Goal: Use online tool/utility: Utilize a website feature to perform a specific function

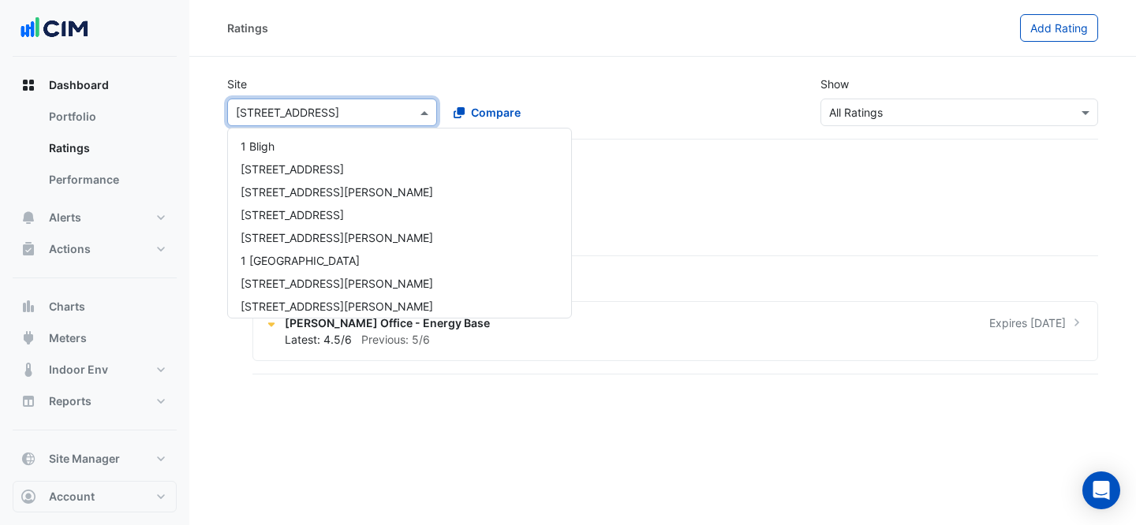
click at [343, 118] on input "text" at bounding box center [316, 113] width 161 height 17
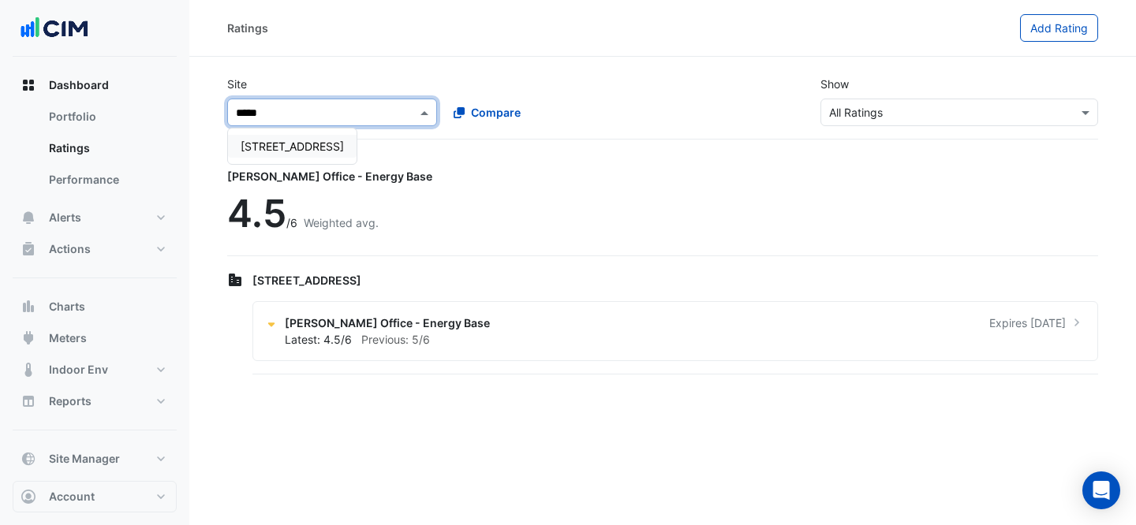
type input "******"
click at [339, 146] on span "[STREET_ADDRESS]" at bounding box center [292, 146] width 103 height 13
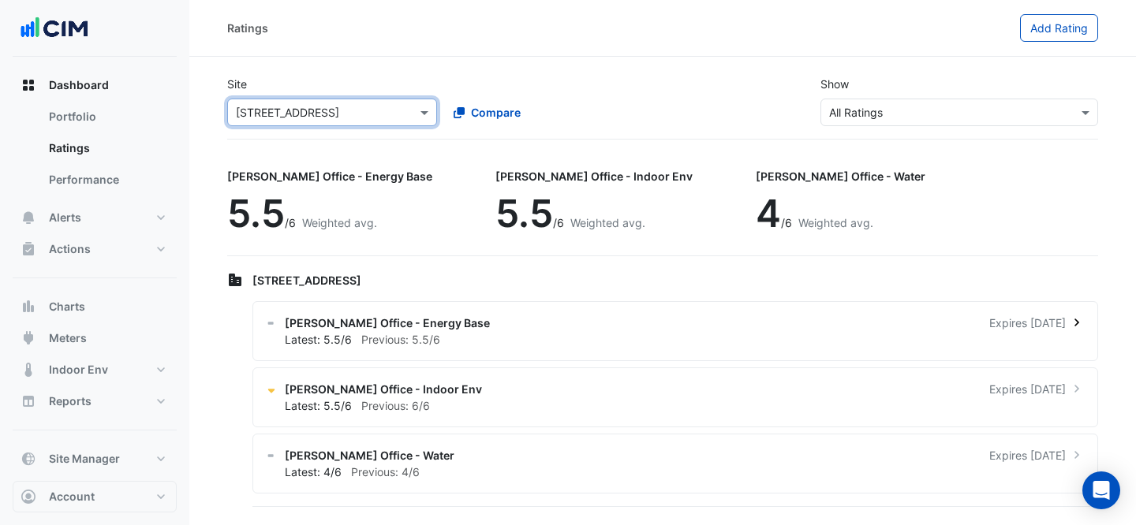
click at [506, 308] on div "[PERSON_NAME] Office - Energy Base Expires [DATE] Latest: 5.5/6 Previous: 5.5/6" at bounding box center [675, 331] width 846 height 60
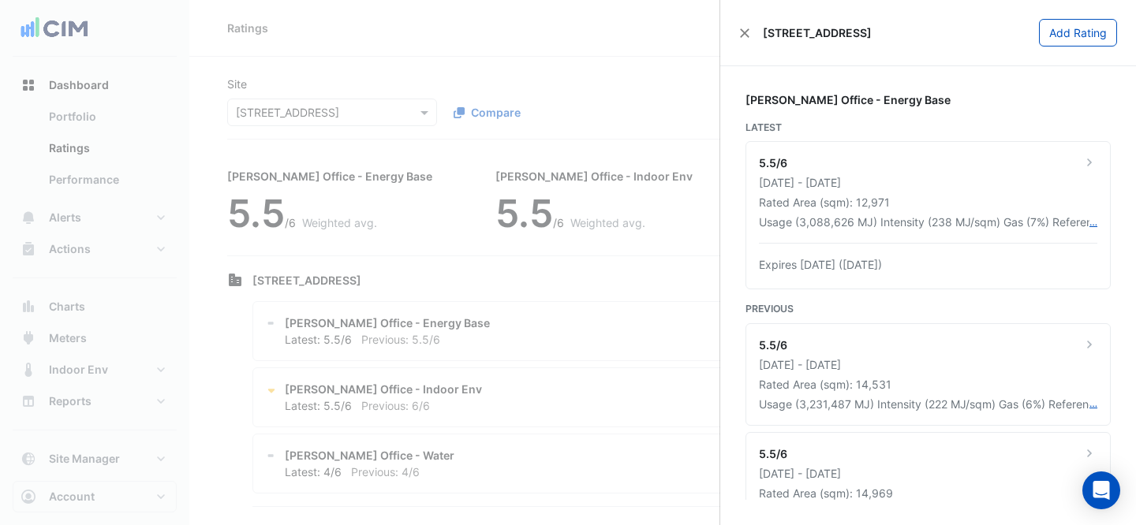
click at [410, 50] on ngb-offcanvas-backdrop at bounding box center [568, 262] width 1136 height 525
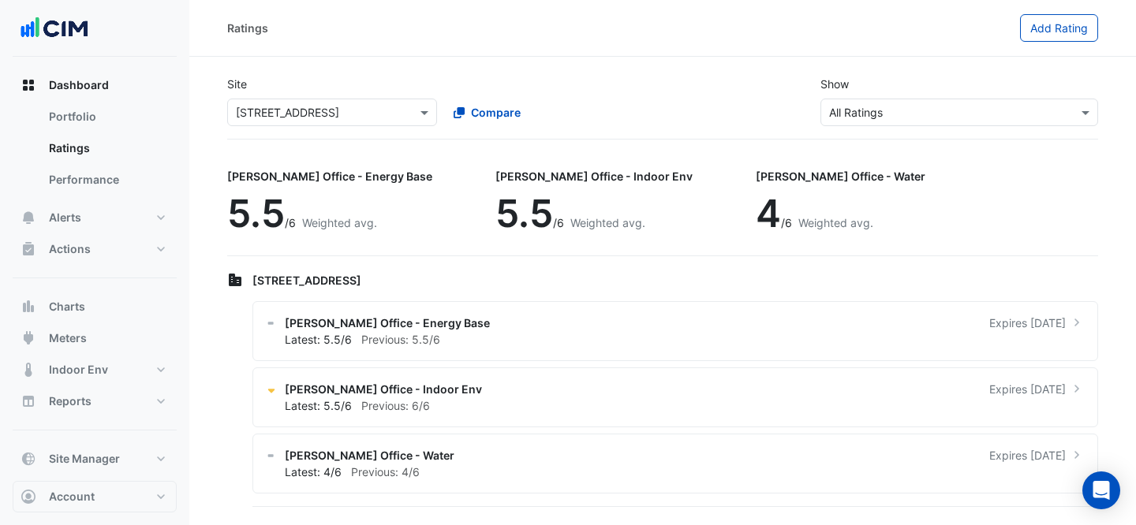
click at [341, 134] on div "Site × [STREET_ADDRESS] Compare Show × All Ratings" at bounding box center [663, 101] width 890 height 76
click at [342, 126] on div "Site × [STREET_ADDRESS] Compare Show × All Ratings" at bounding box center [663, 101] width 890 height 76
click at [339, 120] on div "× [STREET_ADDRESS]" at bounding box center [287, 112] width 103 height 17
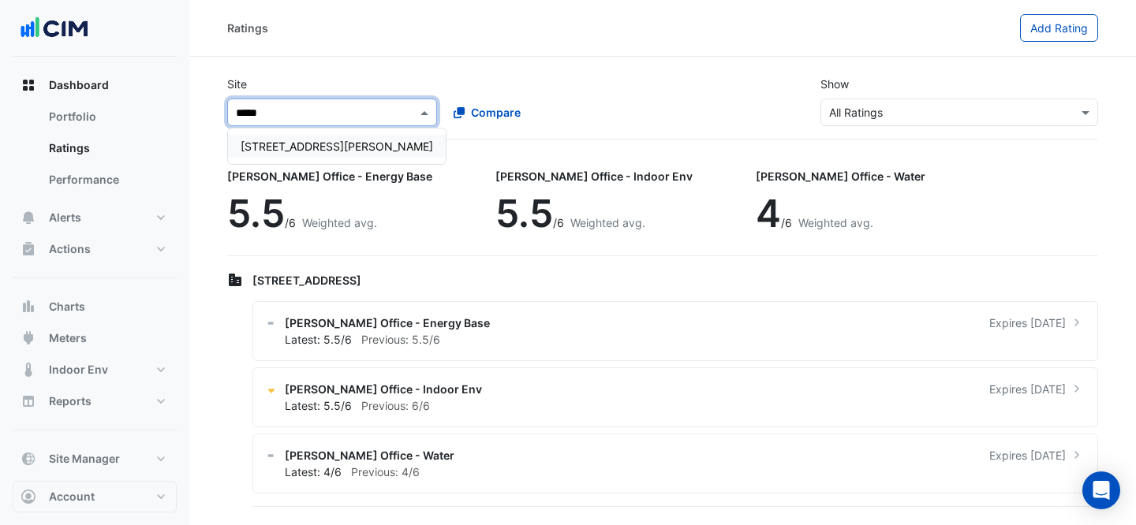
type input "******"
click at [328, 146] on span "[STREET_ADDRESS][PERSON_NAME]" at bounding box center [337, 146] width 192 height 13
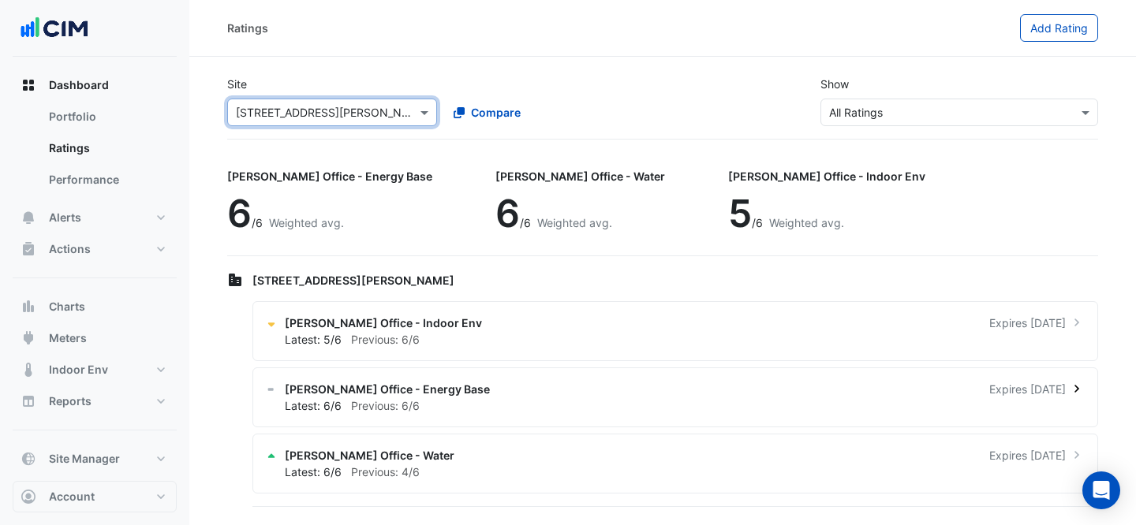
click at [781, 424] on div "[PERSON_NAME] Office - Energy Base Expires [DATE] Latest: 6/6 Previous: 6/6" at bounding box center [675, 398] width 846 height 60
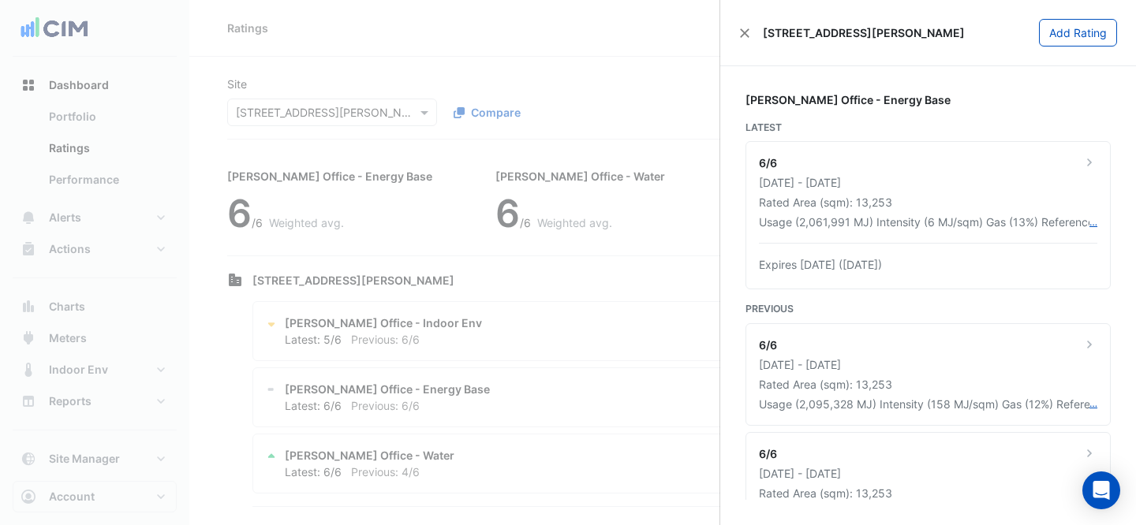
click at [274, 95] on ngb-offcanvas-backdrop at bounding box center [568, 262] width 1136 height 525
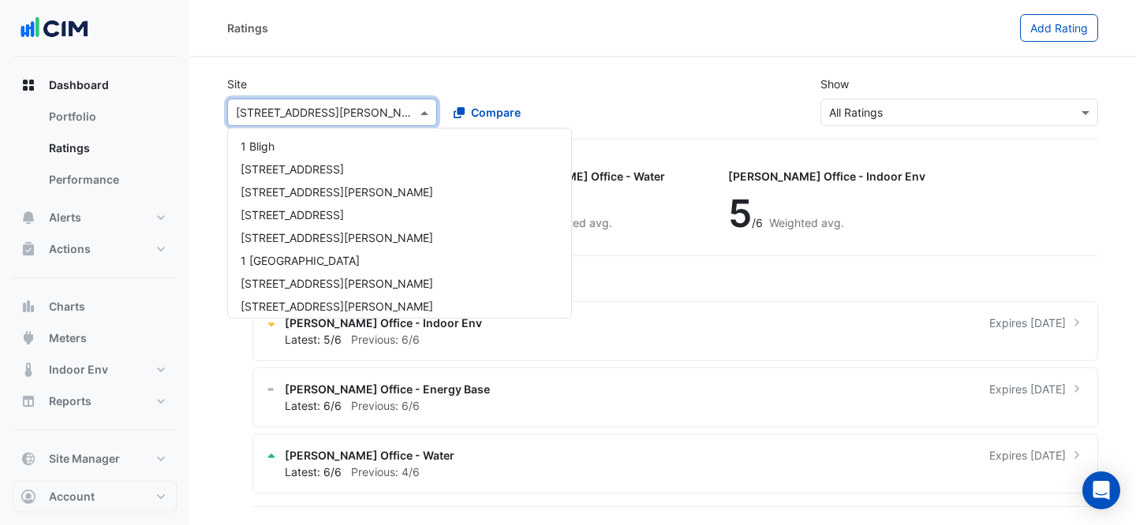
click at [298, 110] on input "text" at bounding box center [316, 113] width 161 height 17
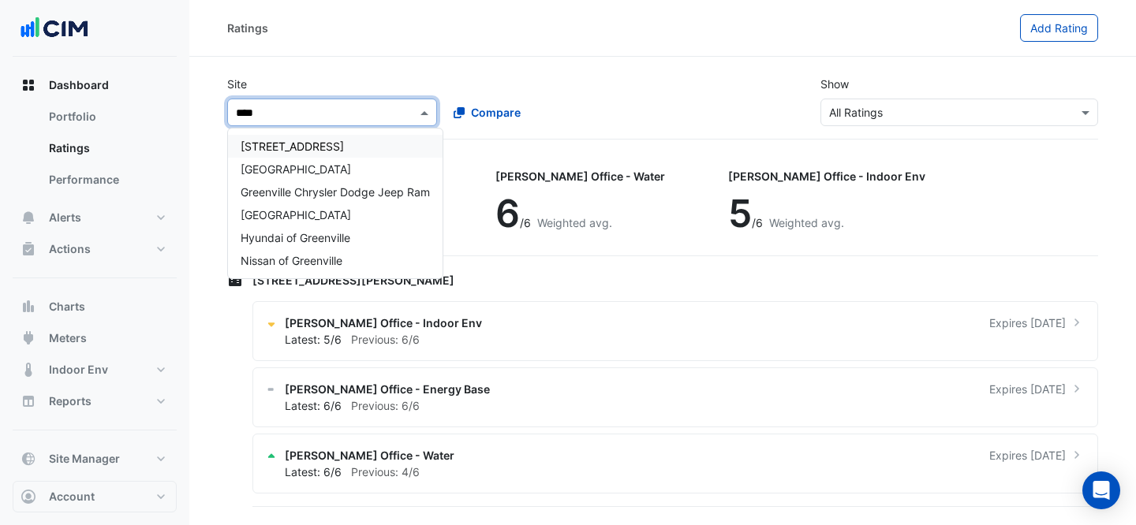
type input "*****"
click at [295, 157] on div "[STREET_ADDRESS]" at bounding box center [335, 146] width 215 height 23
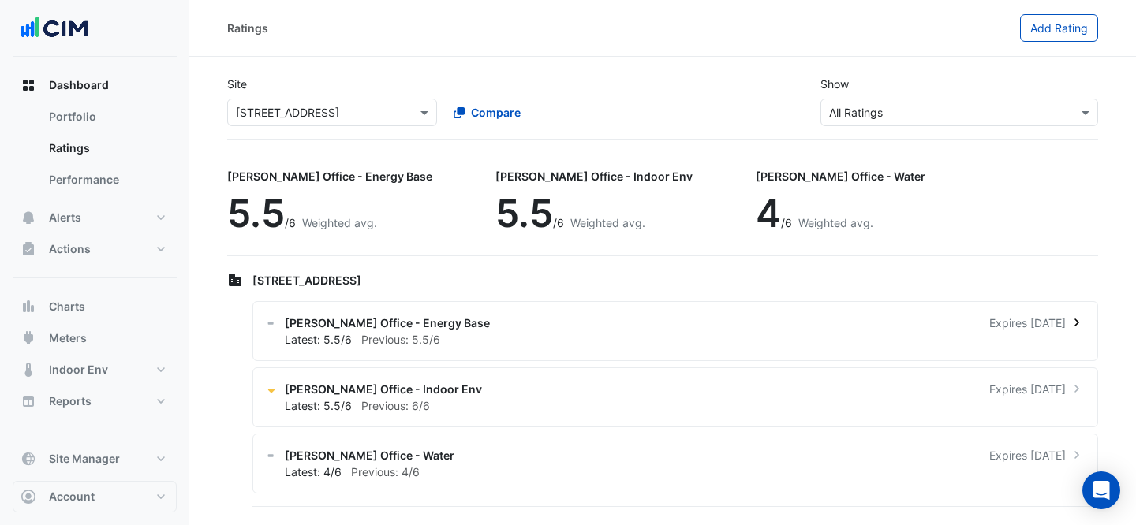
click at [591, 338] on div "Latest: 5.5/6 Previous: 5.5/6" at bounding box center [685, 339] width 800 height 17
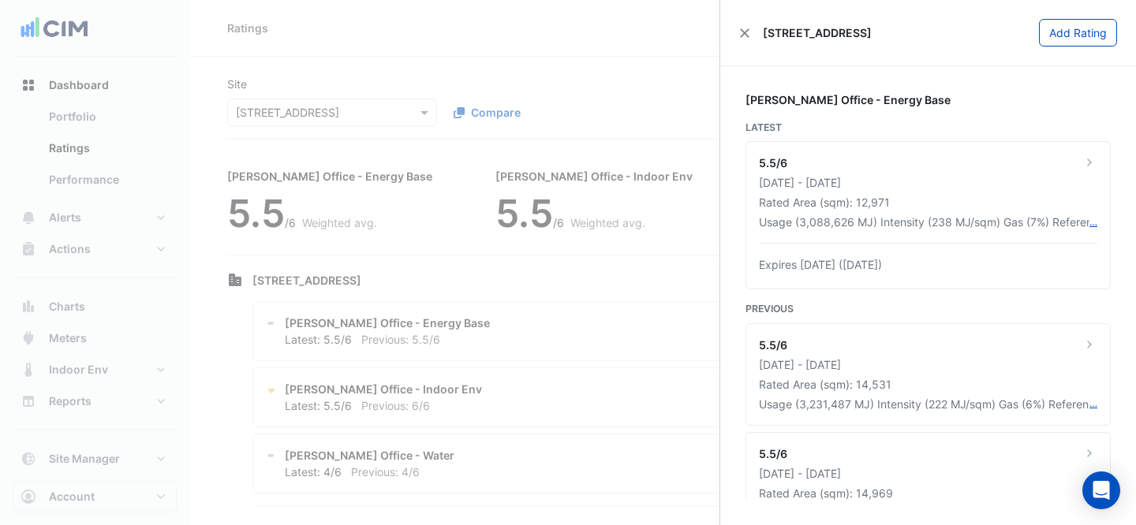
click at [548, 89] on ngb-offcanvas-backdrop at bounding box center [568, 262] width 1136 height 525
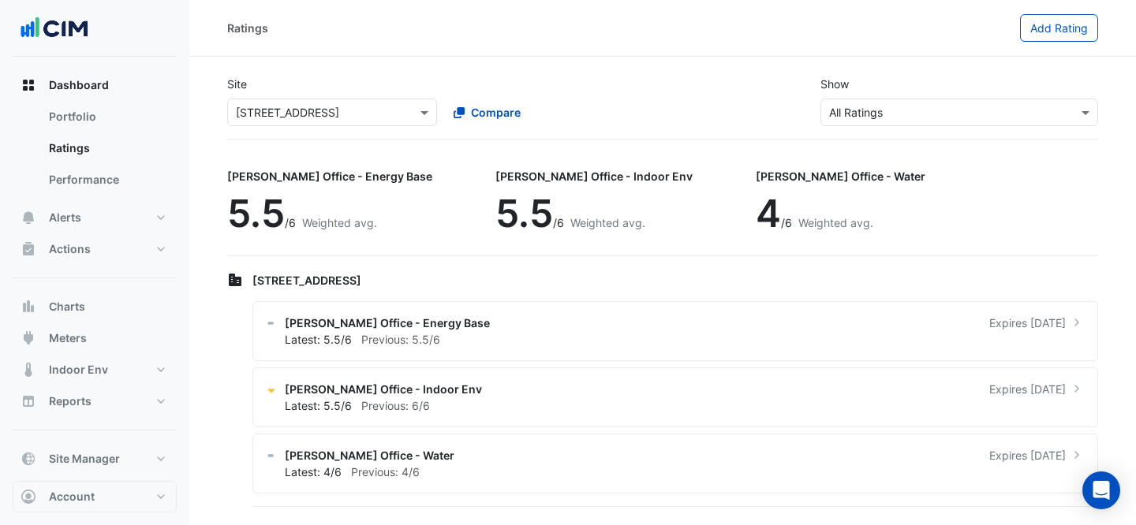
click at [401, 93] on div "× [STREET_ADDRESS] Compare" at bounding box center [440, 109] width 432 height 34
click at [381, 123] on div "× [STREET_ADDRESS]" at bounding box center [332, 113] width 210 height 28
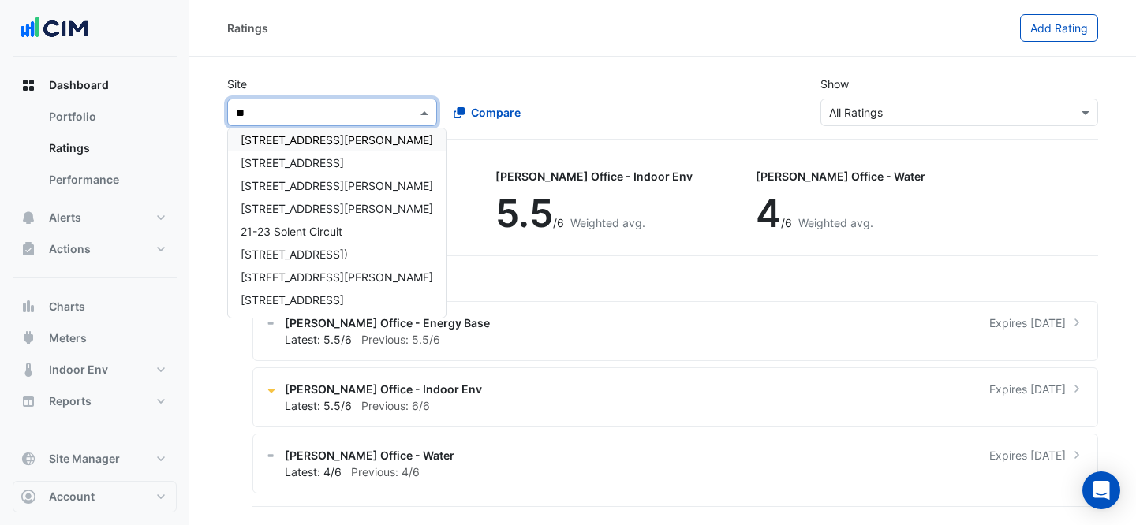
scroll to position [6, 0]
type input "***"
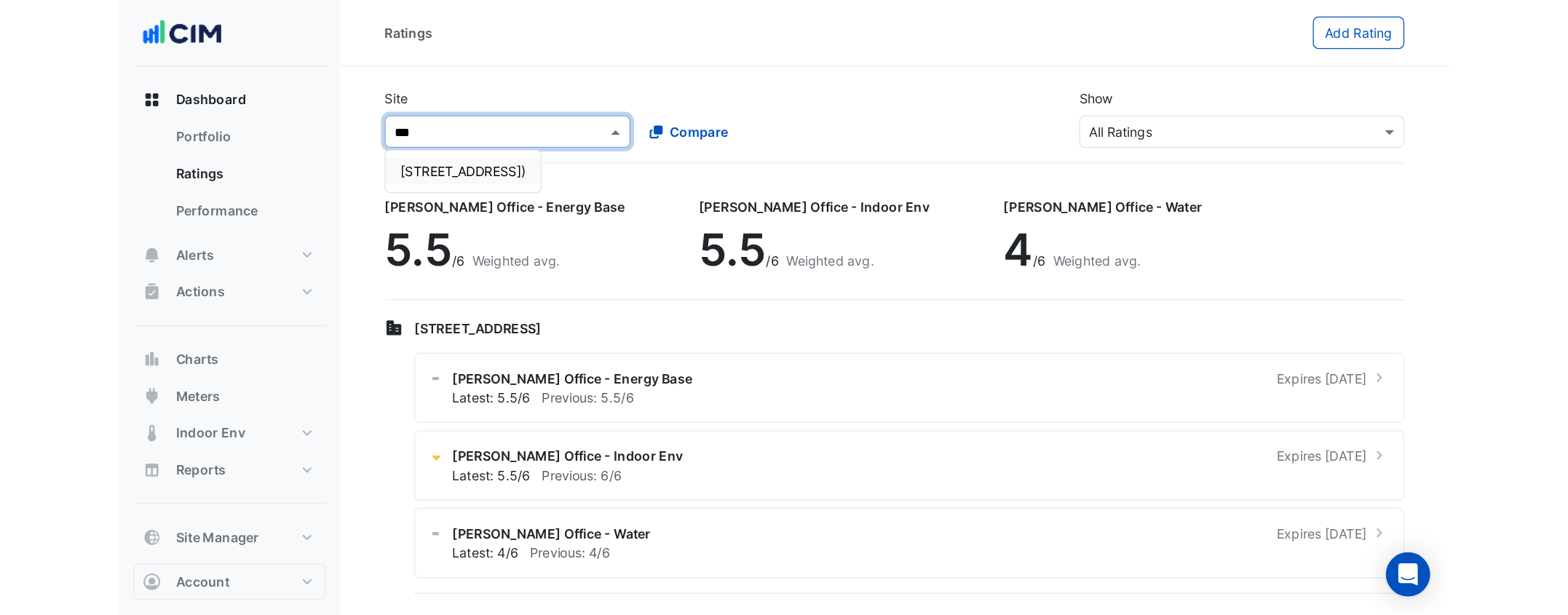
scroll to position [0, 0]
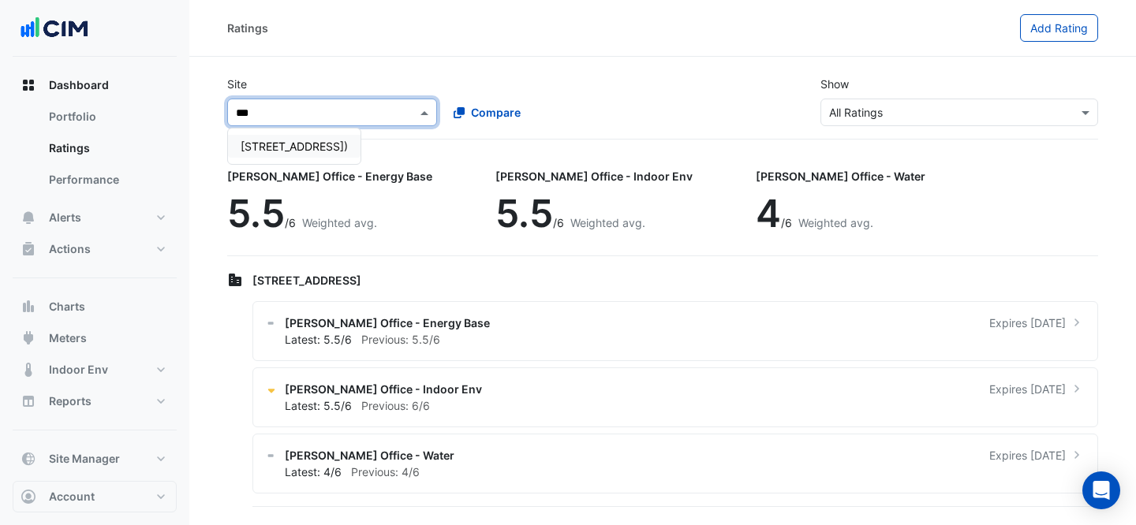
click at [313, 144] on span "[STREET_ADDRESS])" at bounding box center [294, 146] width 107 height 13
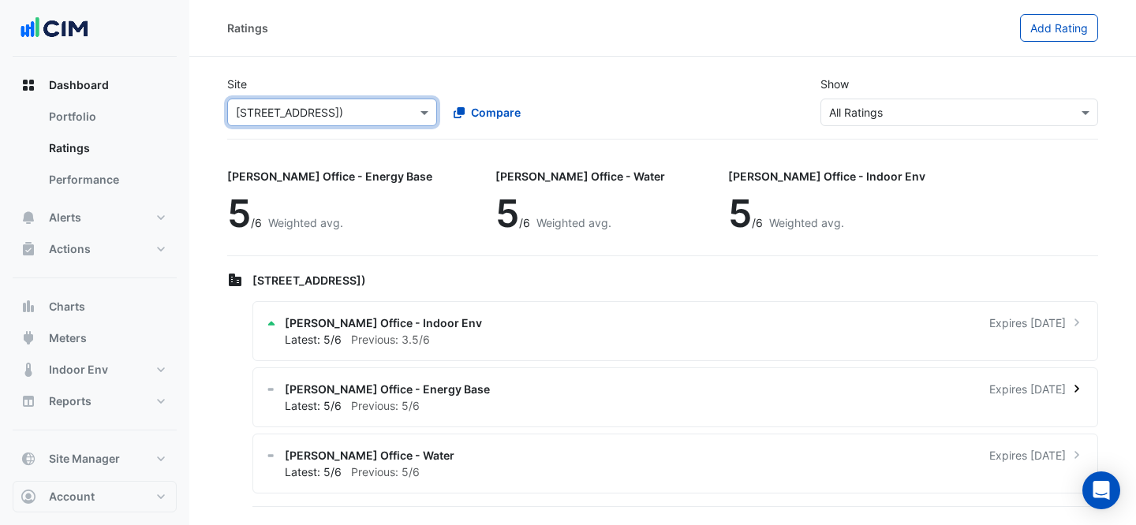
click at [567, 384] on div "[PERSON_NAME] Office - Energy Base Expires [DATE]" at bounding box center [685, 389] width 800 height 17
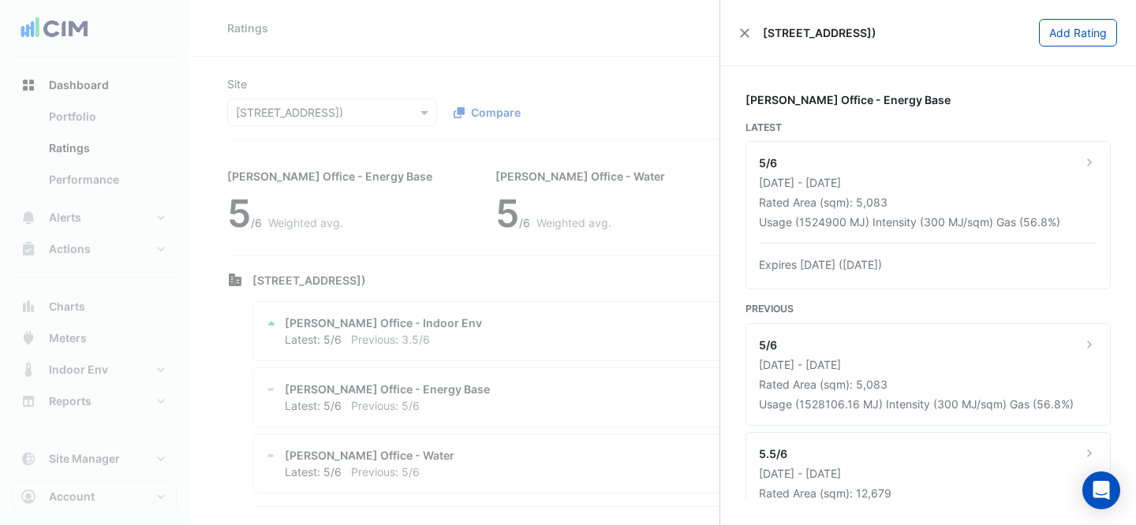
click at [530, 84] on ngb-offcanvas-backdrop at bounding box center [568, 262] width 1136 height 525
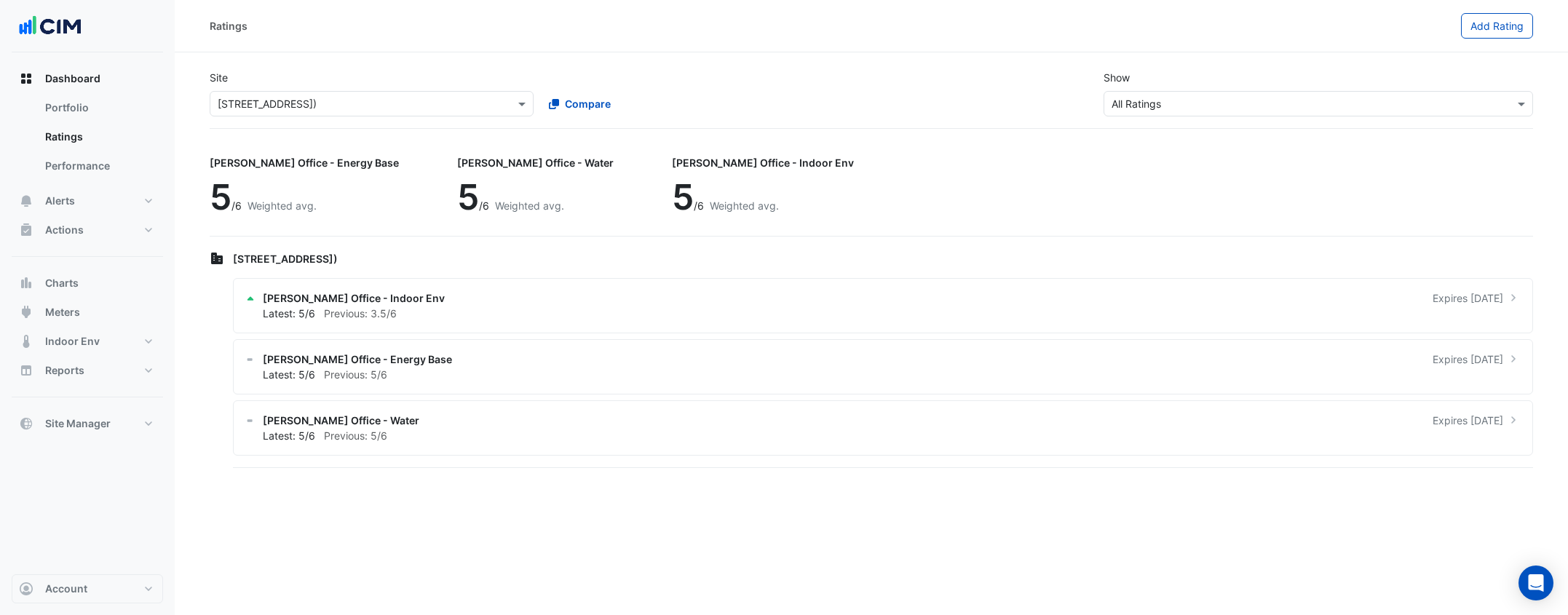
click at [340, 97] on input "text" at bounding box center [357, 104] width 279 height 16
type input "*"
type input "****"
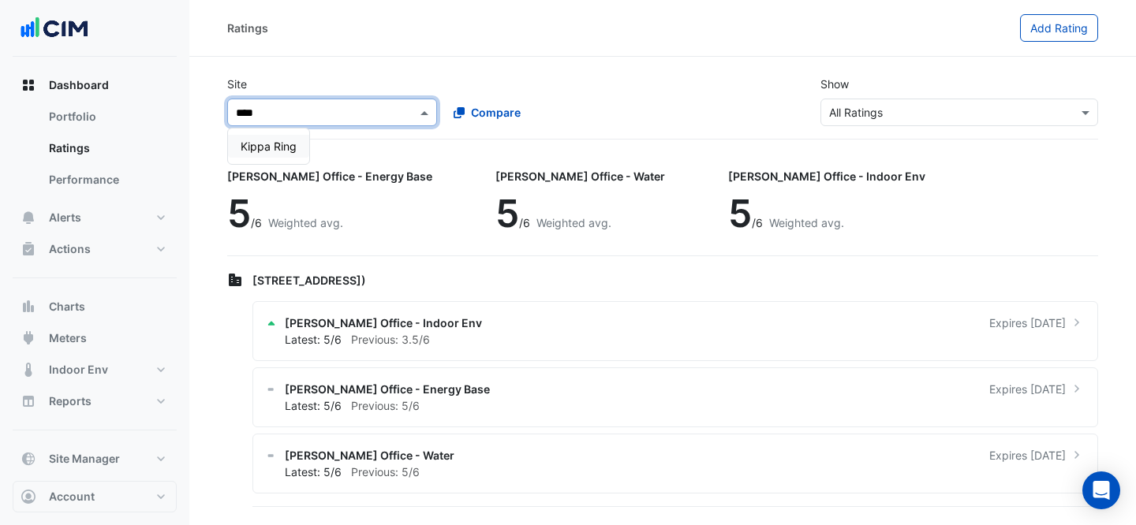
click at [263, 150] on span "Kippa Ring" at bounding box center [269, 146] width 56 height 13
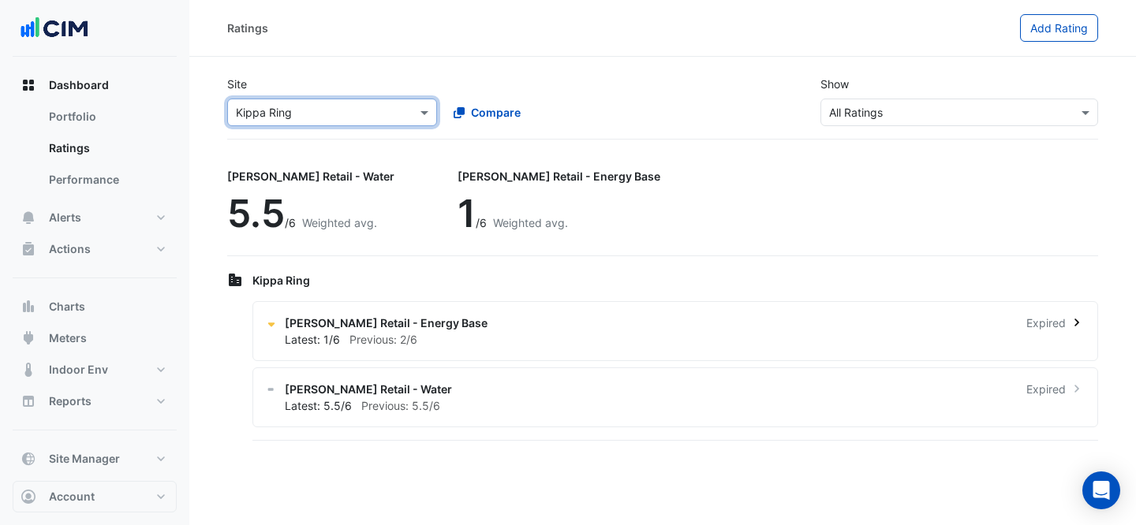
click at [450, 335] on div "Latest: 1/6 Previous: 2/6" at bounding box center [685, 339] width 800 height 17
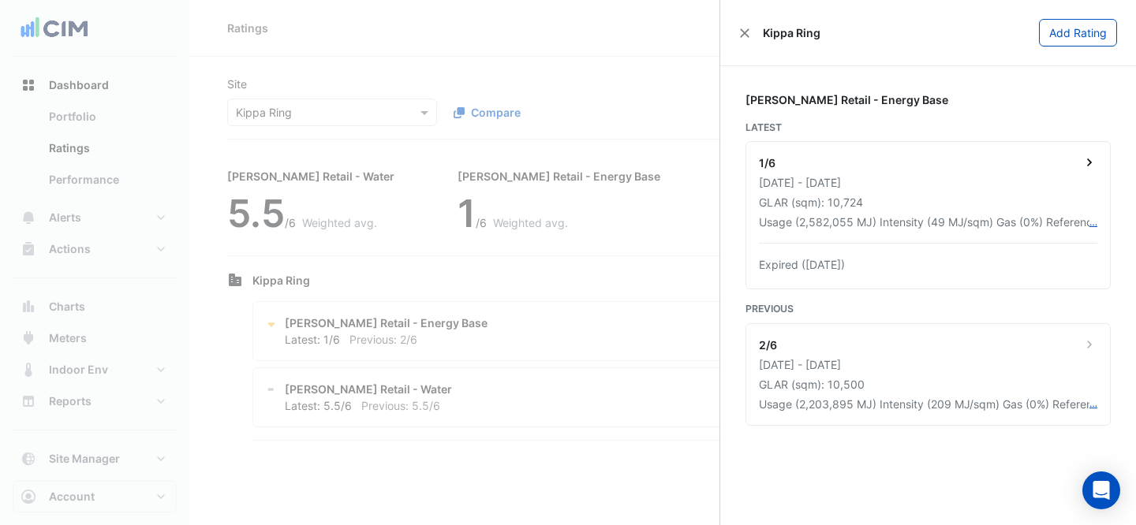
click at [925, 206] on div "GLAR (sqm): 10,724" at bounding box center [928, 202] width 338 height 17
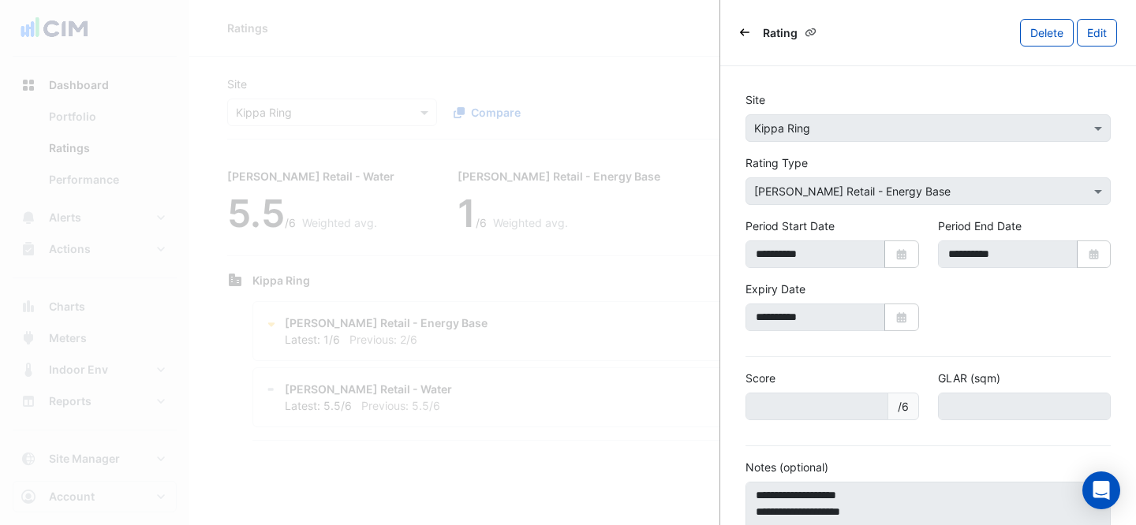
click at [601, 95] on ngb-offcanvas-backdrop at bounding box center [568, 262] width 1136 height 525
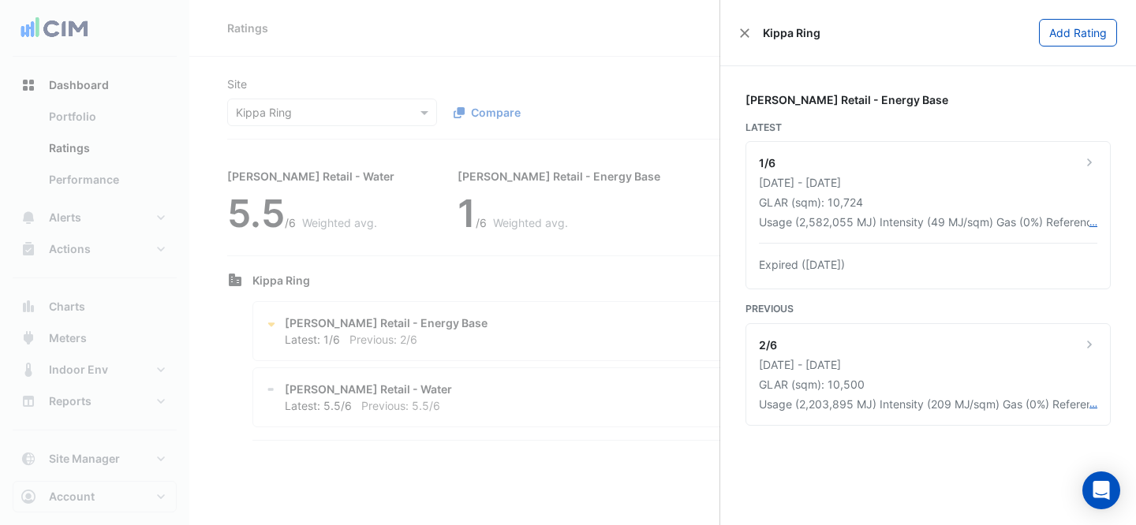
click at [566, 90] on ngb-offcanvas-backdrop at bounding box center [568, 262] width 1136 height 525
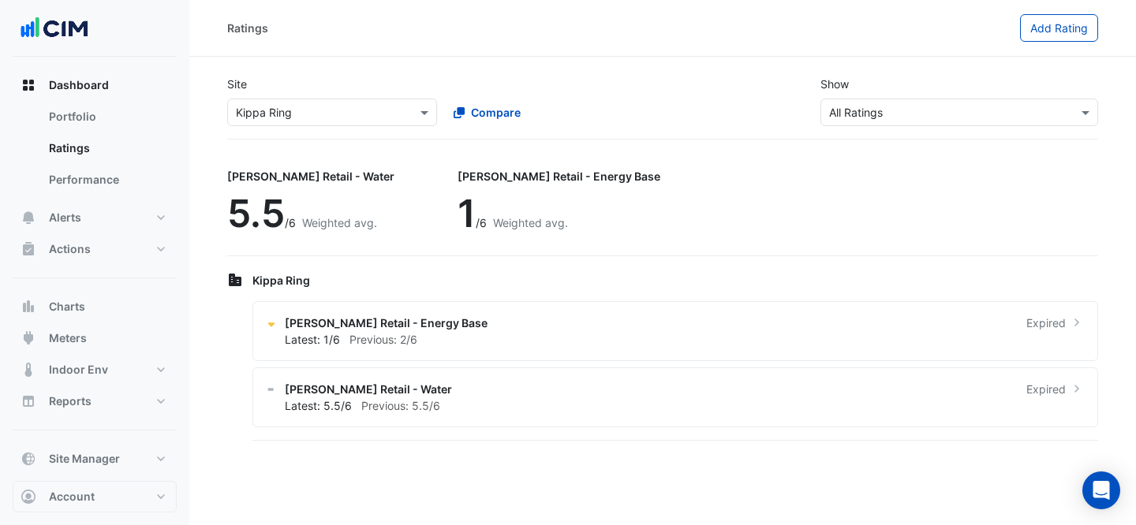
click at [383, 95] on div "× Kippa Ring Compare" at bounding box center [440, 109] width 432 height 34
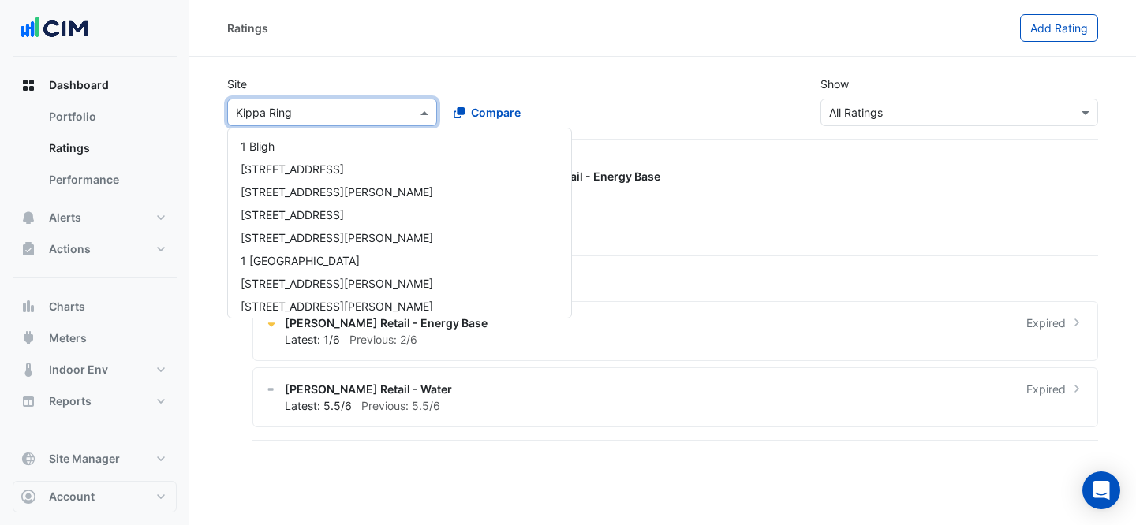
click at [379, 109] on input "text" at bounding box center [316, 113] width 161 height 17
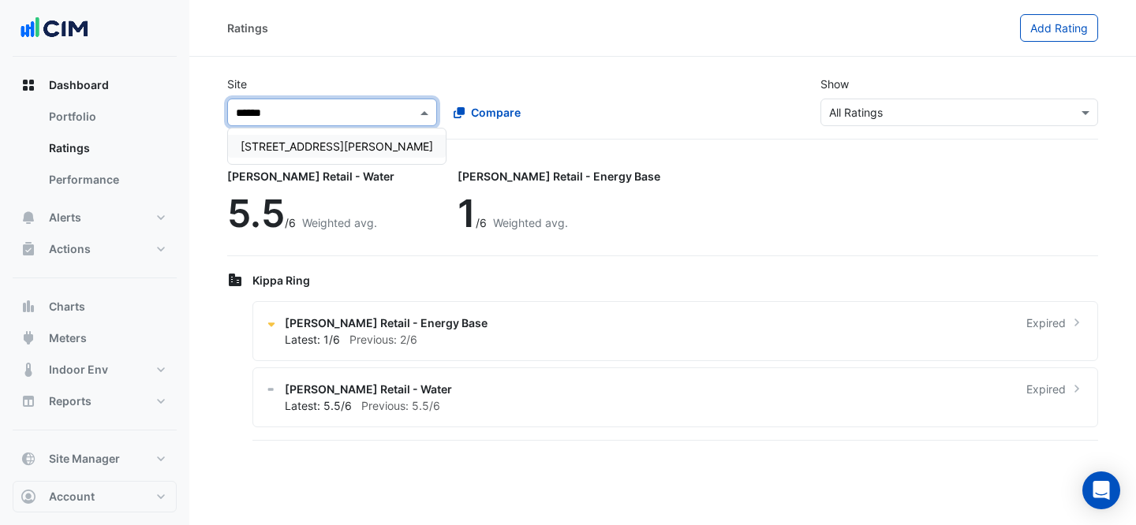
type input "*******"
click at [253, 155] on div "[STREET_ADDRESS][PERSON_NAME]" at bounding box center [337, 146] width 218 height 23
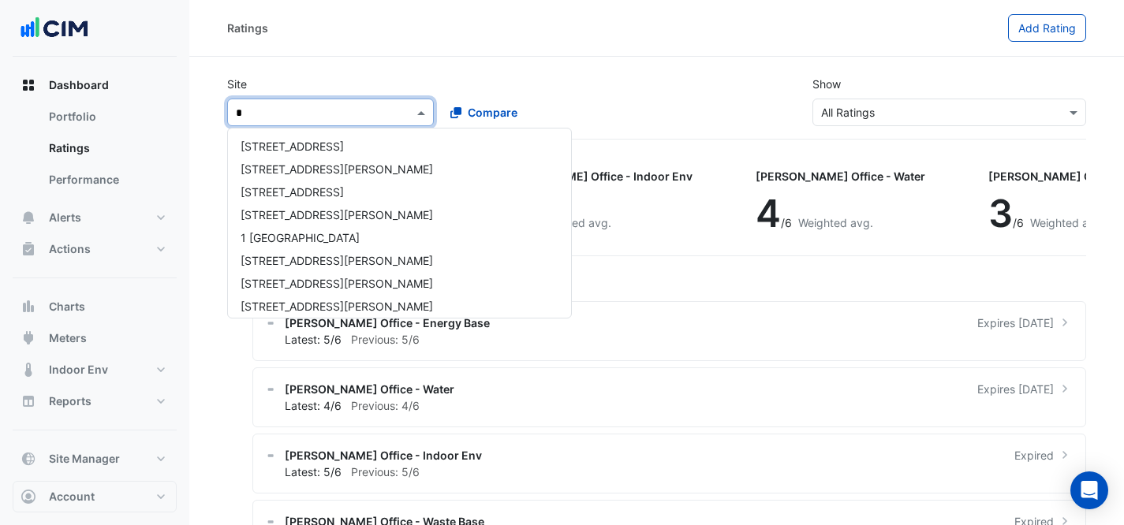
scroll to position [1562, 0]
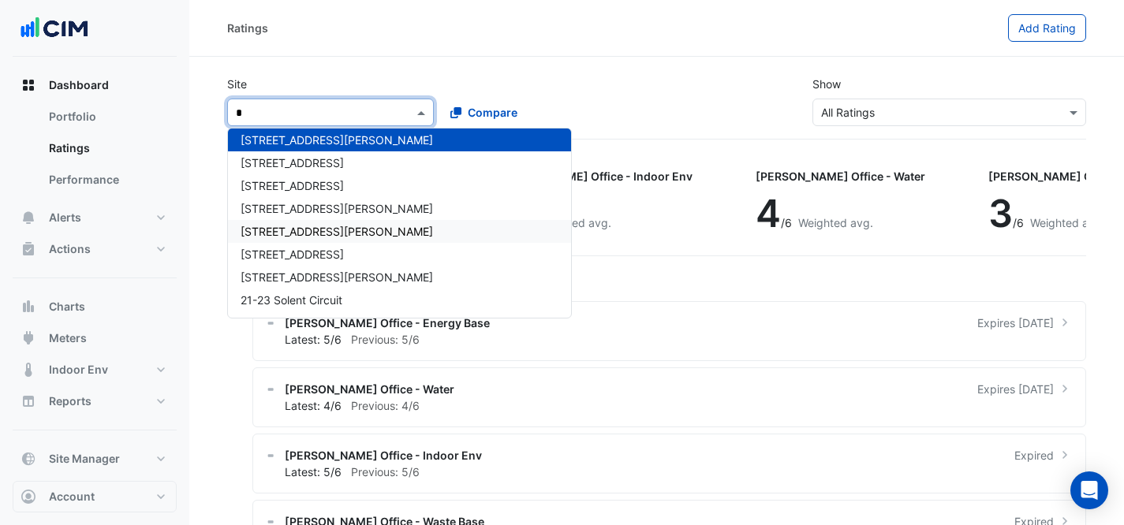
type input "**"
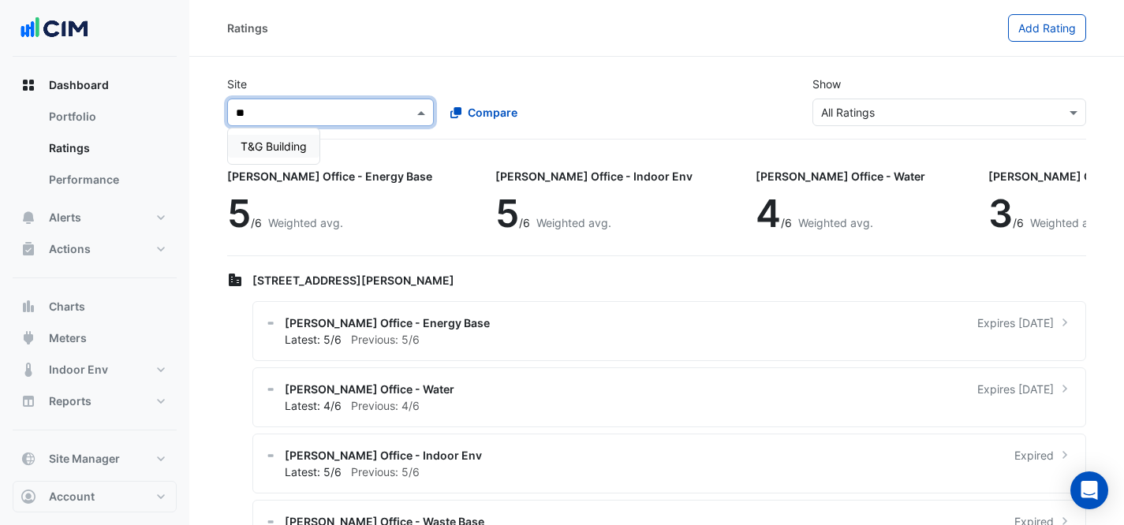
click at [302, 150] on span "T&G Building" at bounding box center [274, 146] width 66 height 13
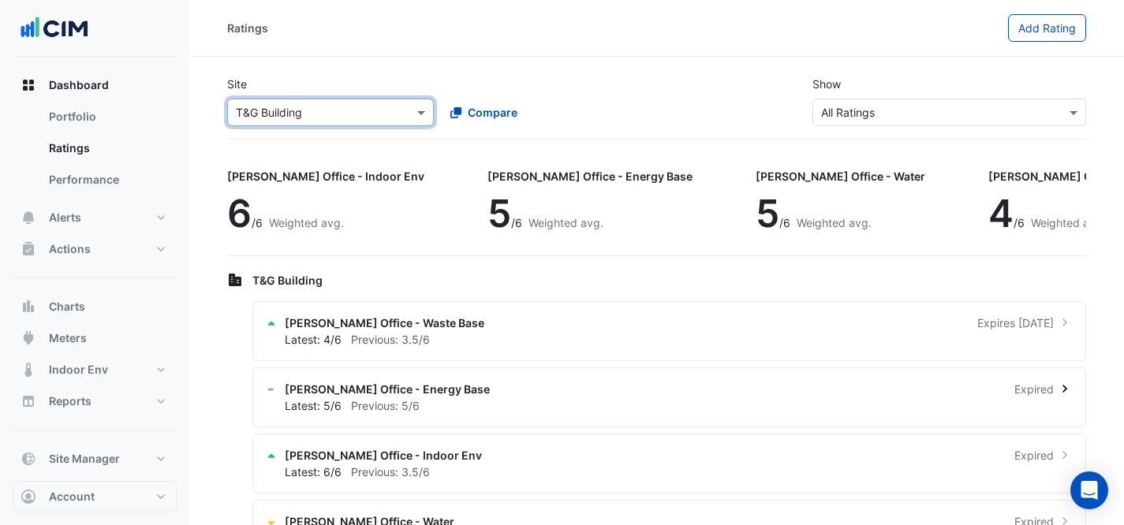
click at [691, 389] on div "[PERSON_NAME] Office - Energy Base Expired" at bounding box center [679, 389] width 788 height 17
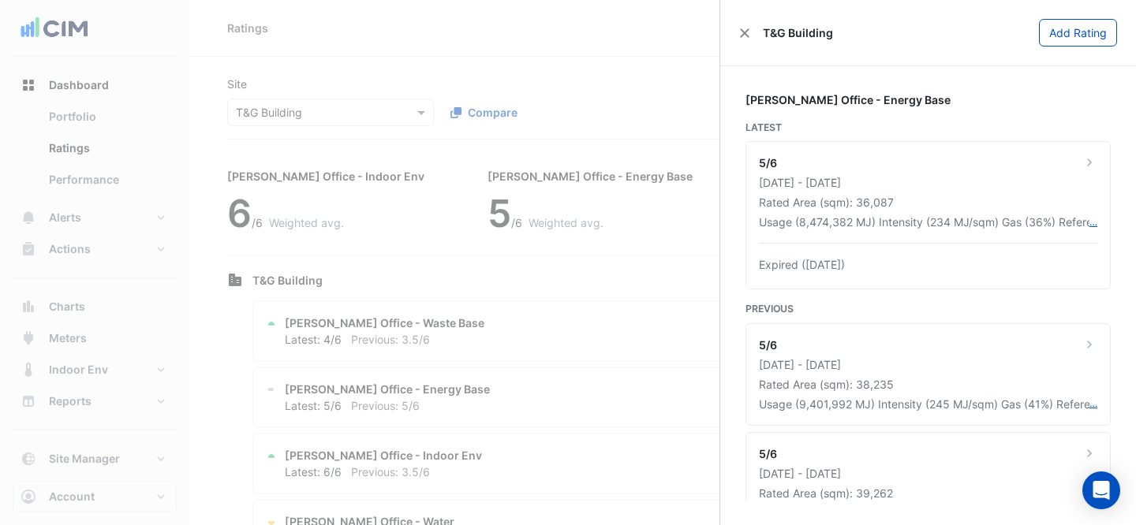
click at [319, 114] on ngb-offcanvas-backdrop at bounding box center [568, 262] width 1136 height 525
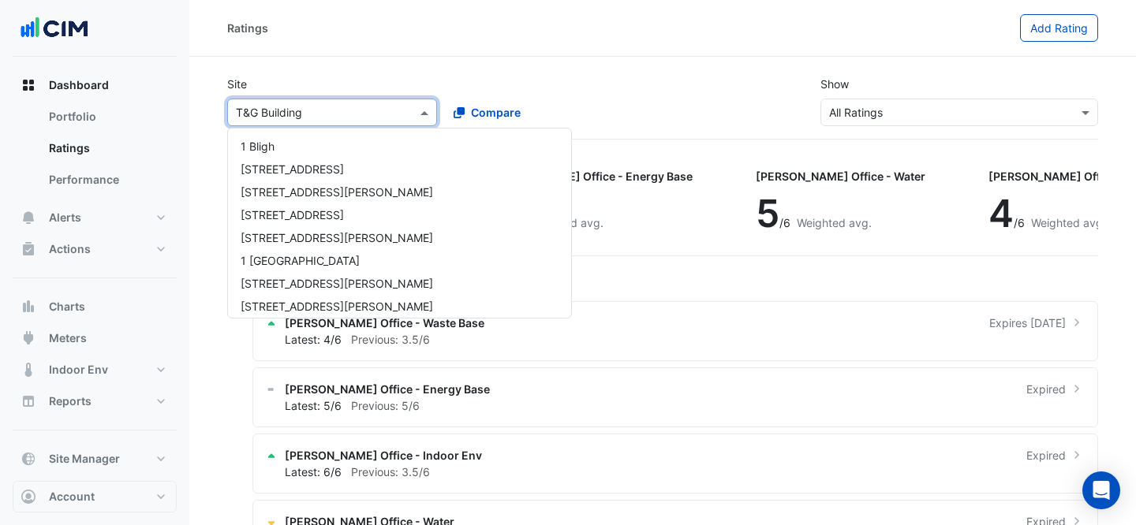
click at [315, 114] on input "text" at bounding box center [316, 113] width 161 height 17
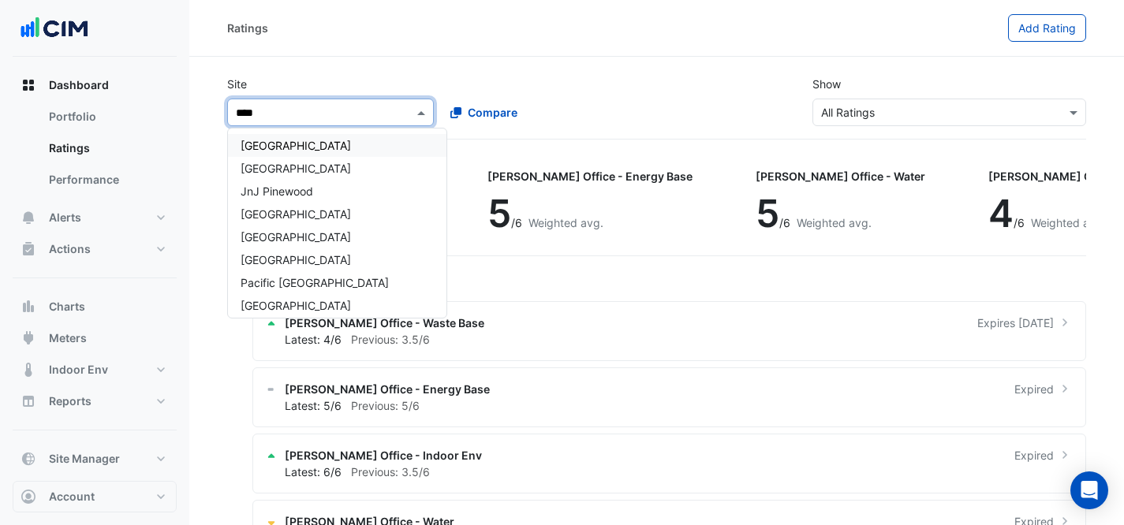
type input "*****"
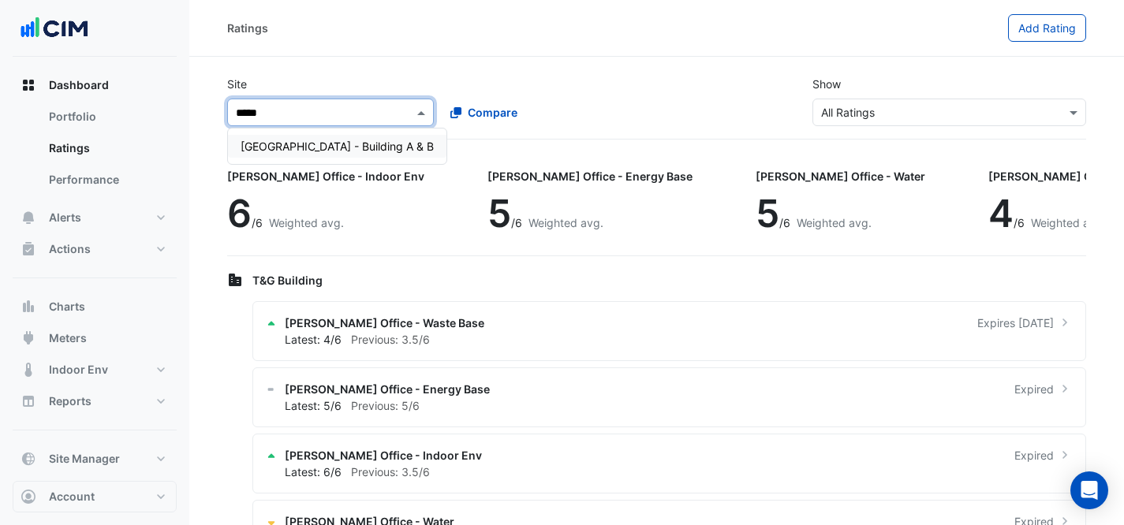
click at [368, 146] on span "[GEOGRAPHIC_DATA] - Building A & B" at bounding box center [337, 146] width 193 height 13
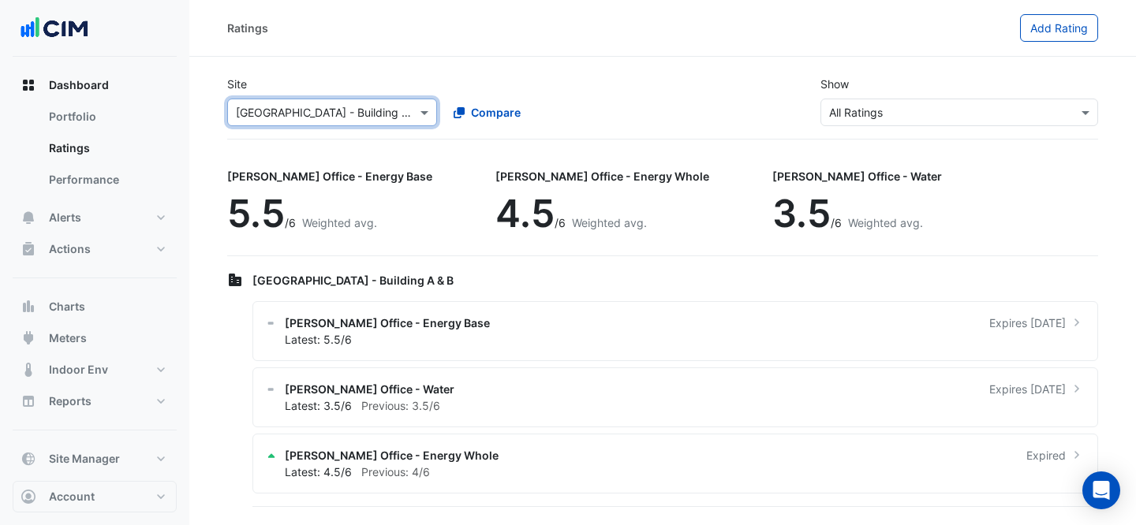
click at [301, 116] on input "text" at bounding box center [316, 113] width 161 height 17
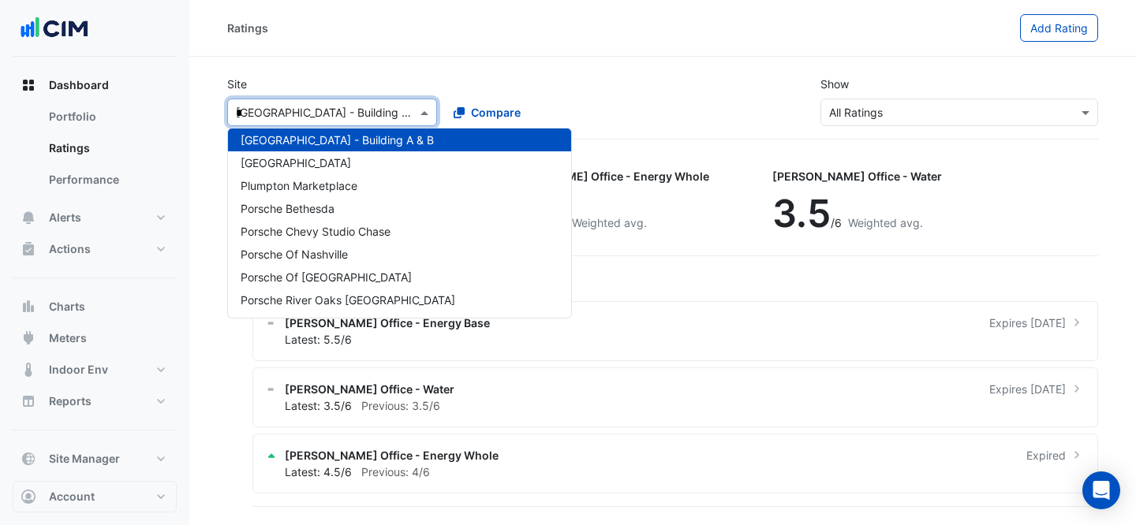
scroll to position [784, 0]
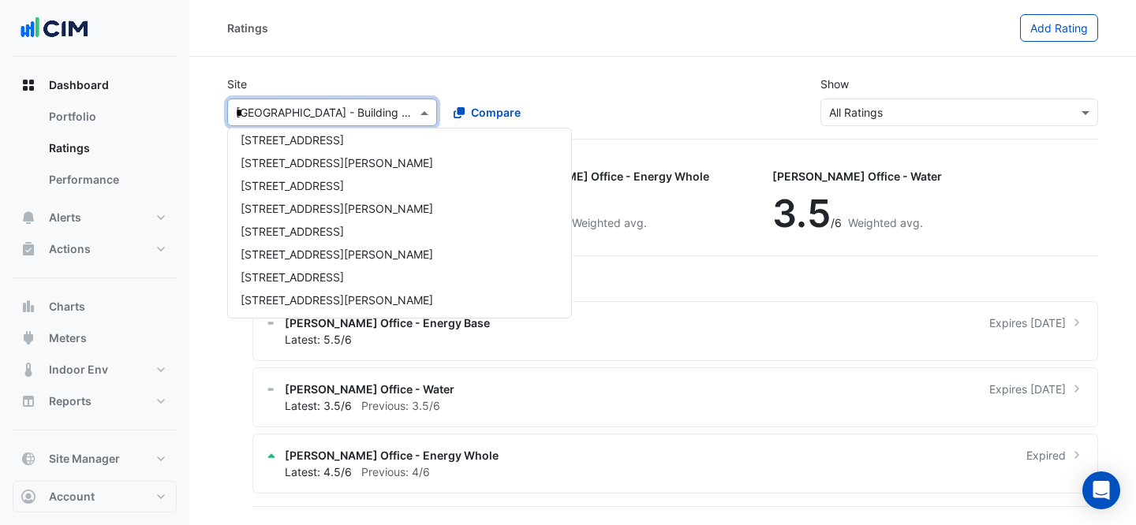
type input "**"
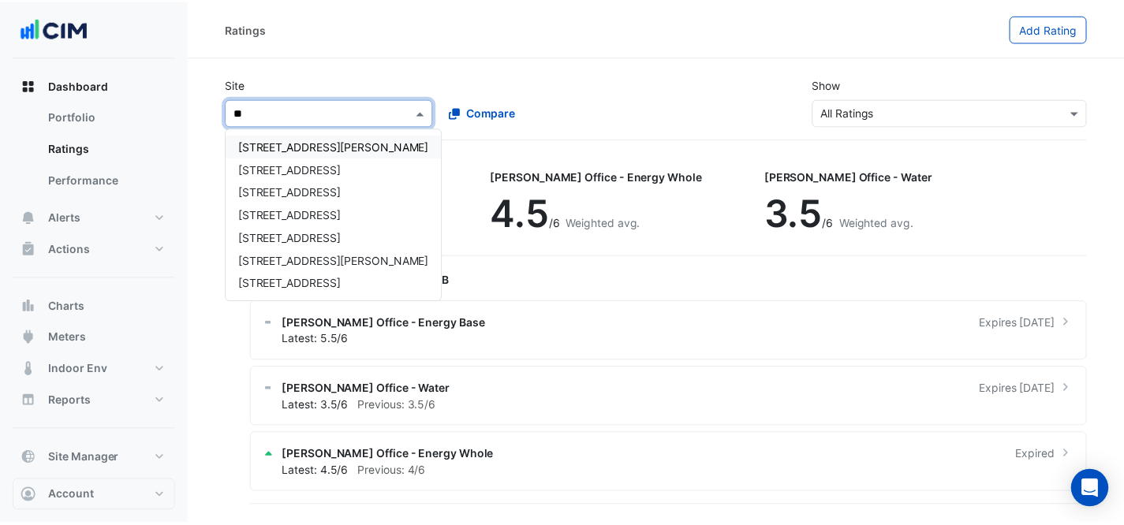
scroll to position [0, 0]
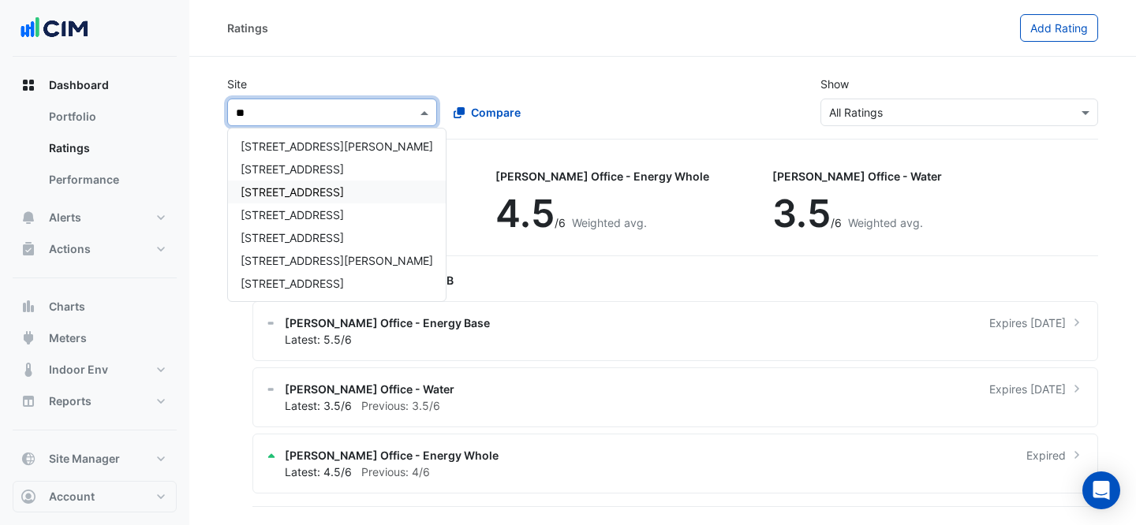
click at [334, 185] on div "[STREET_ADDRESS]" at bounding box center [337, 192] width 218 height 23
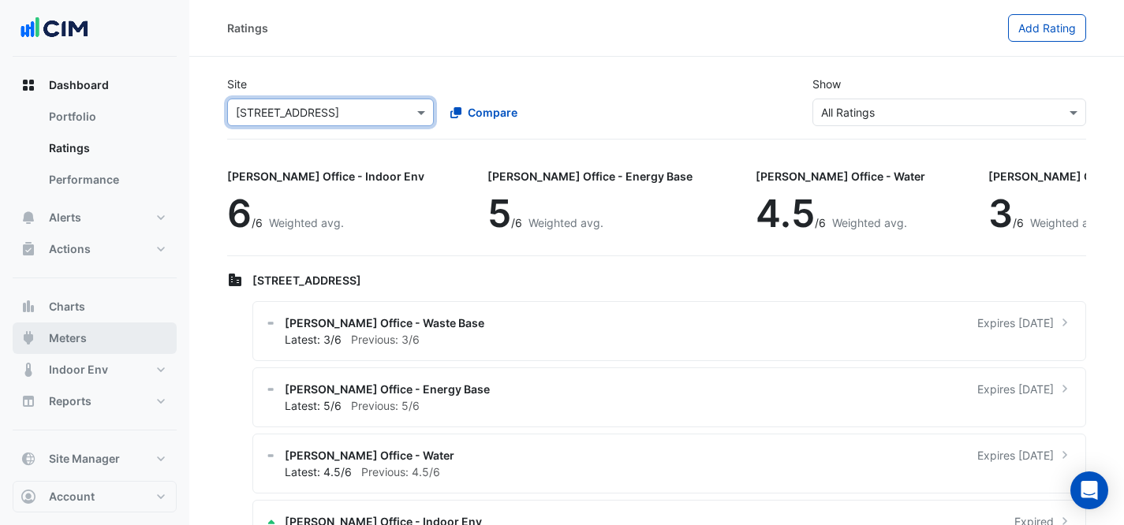
click at [95, 334] on button "Meters" at bounding box center [95, 339] width 164 height 32
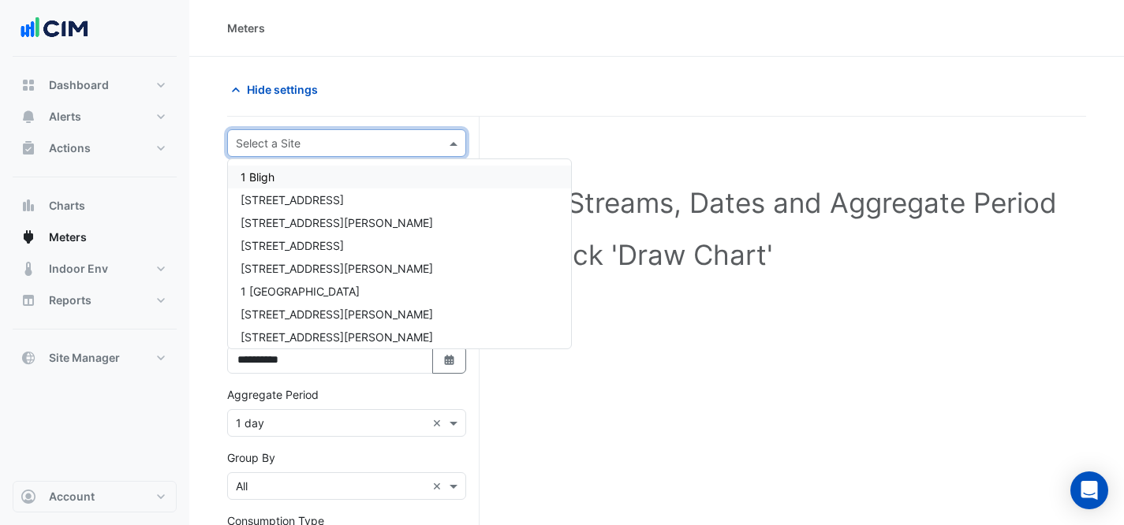
click at [327, 137] on input "text" at bounding box center [331, 144] width 190 height 17
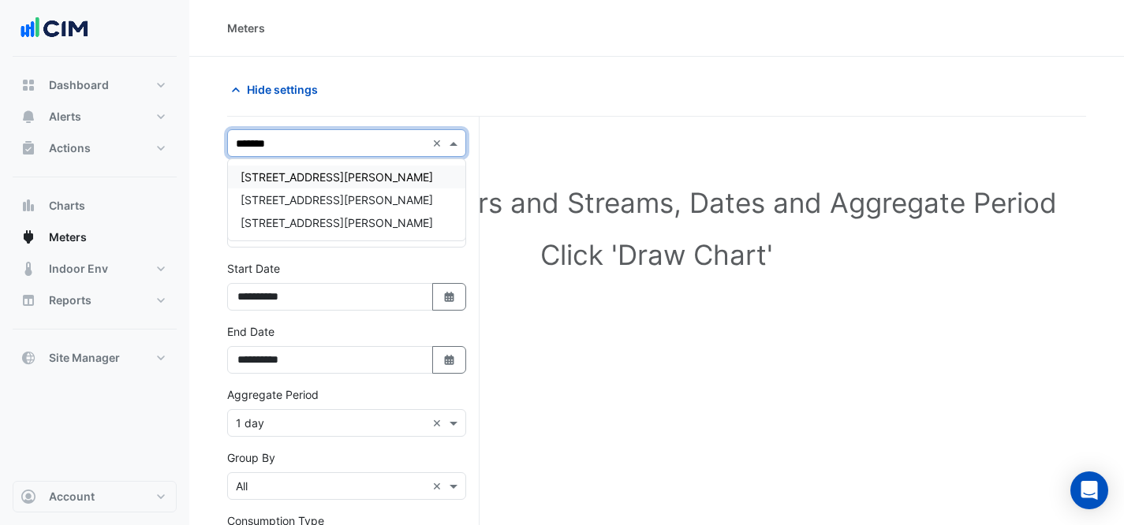
type input "********"
click at [348, 218] on div "[STREET_ADDRESS][PERSON_NAME]" at bounding box center [346, 222] width 237 height 23
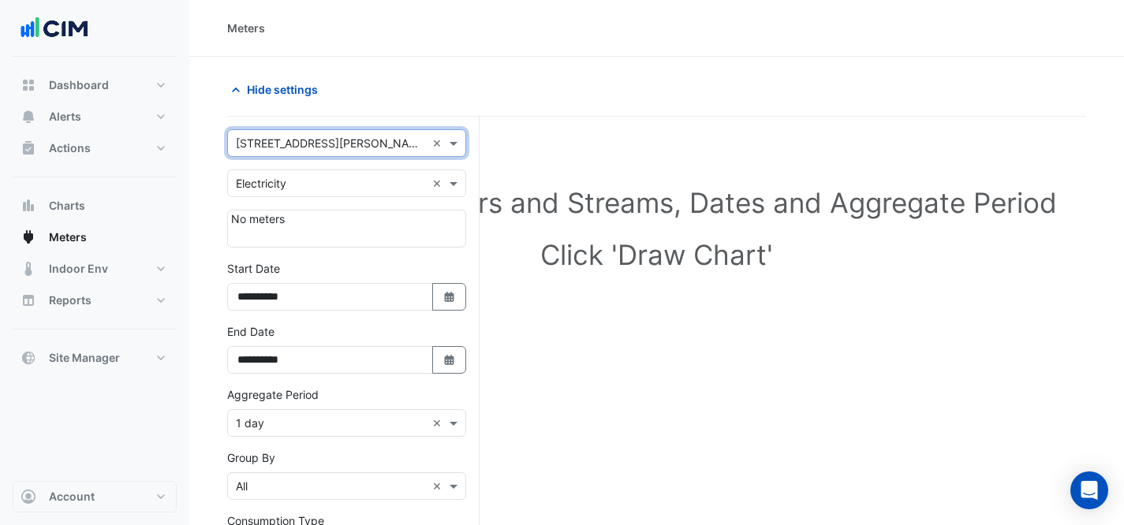
click at [351, 183] on input "text" at bounding box center [331, 184] width 190 height 17
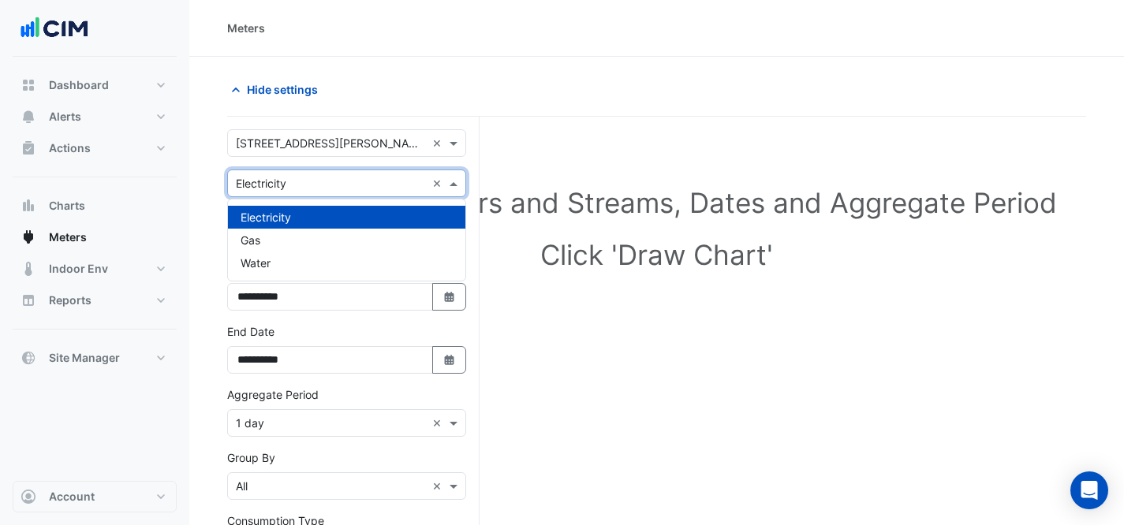
click at [400, 95] on div "Hide settings" at bounding box center [437, 90] width 439 height 28
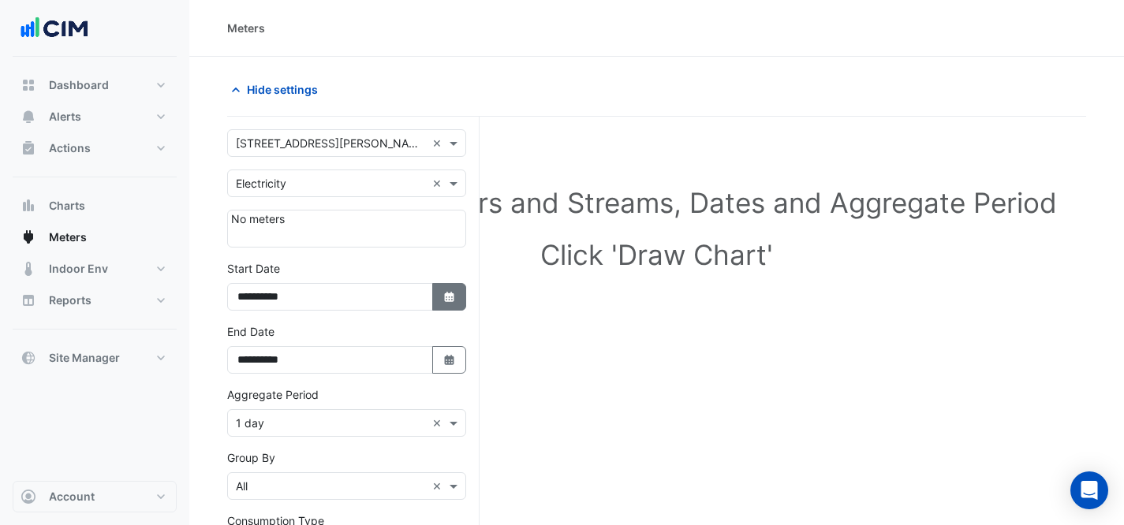
click at [440, 291] on button "Select Date" at bounding box center [449, 297] width 35 height 28
select select "*"
select select "****"
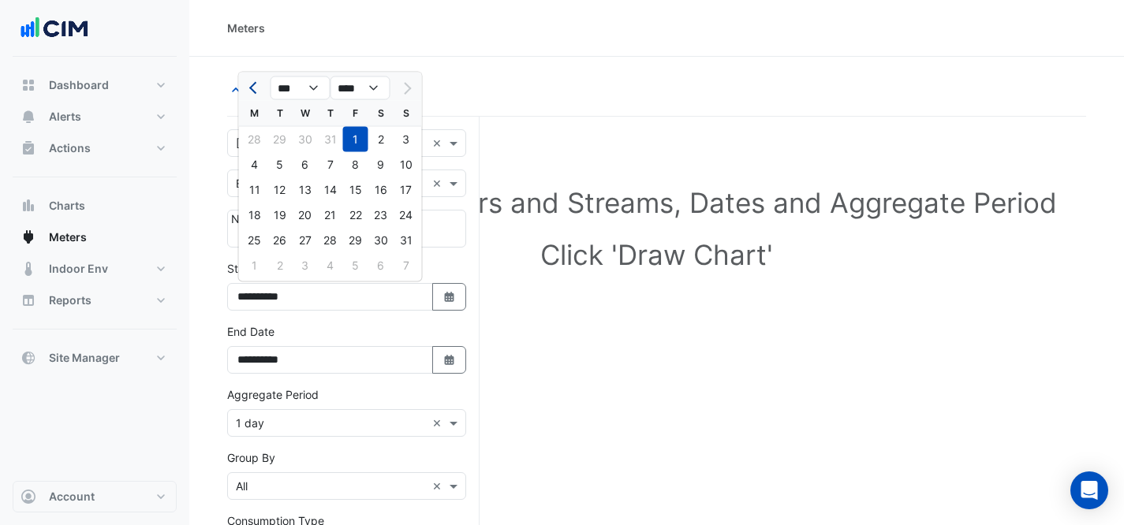
click at [249, 84] on button "Previous month" at bounding box center [254, 88] width 19 height 25
select select "*"
click at [276, 132] on div "1" at bounding box center [279, 139] width 25 height 25
type input "**********"
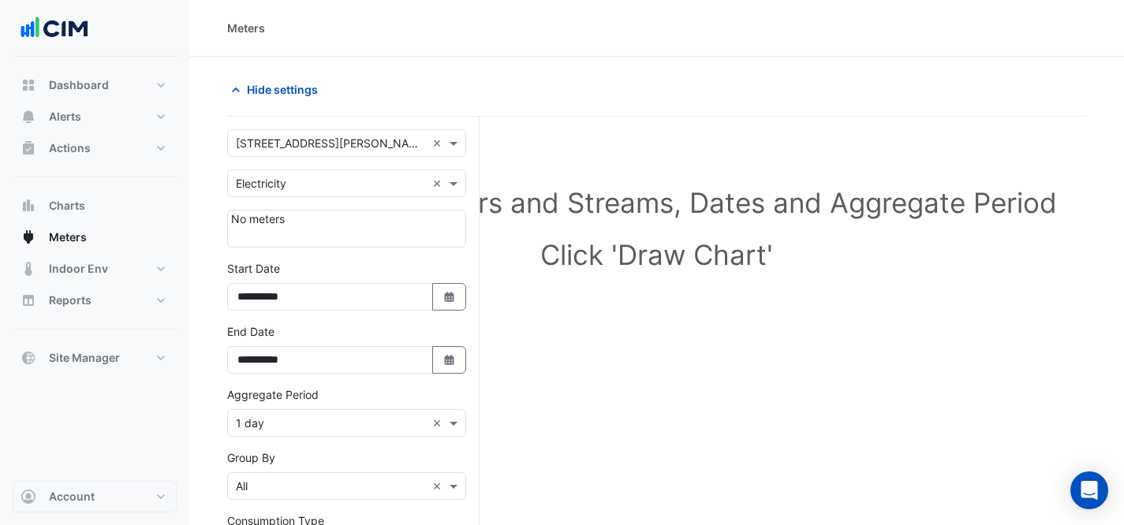
click at [307, 154] on div "× [STREET_ADDRESS][PERSON_NAME] ×" at bounding box center [346, 143] width 239 height 28
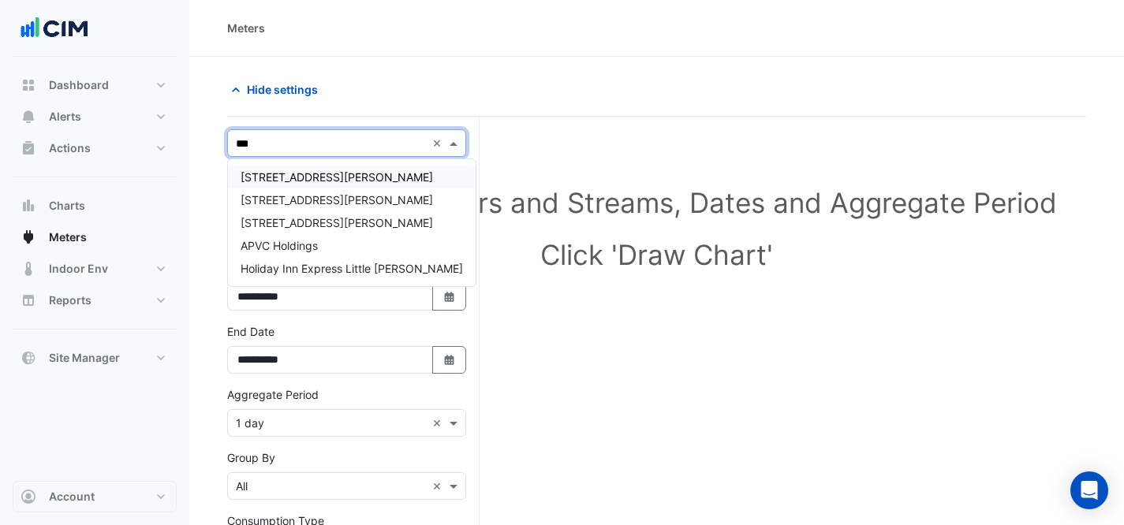
type input "****"
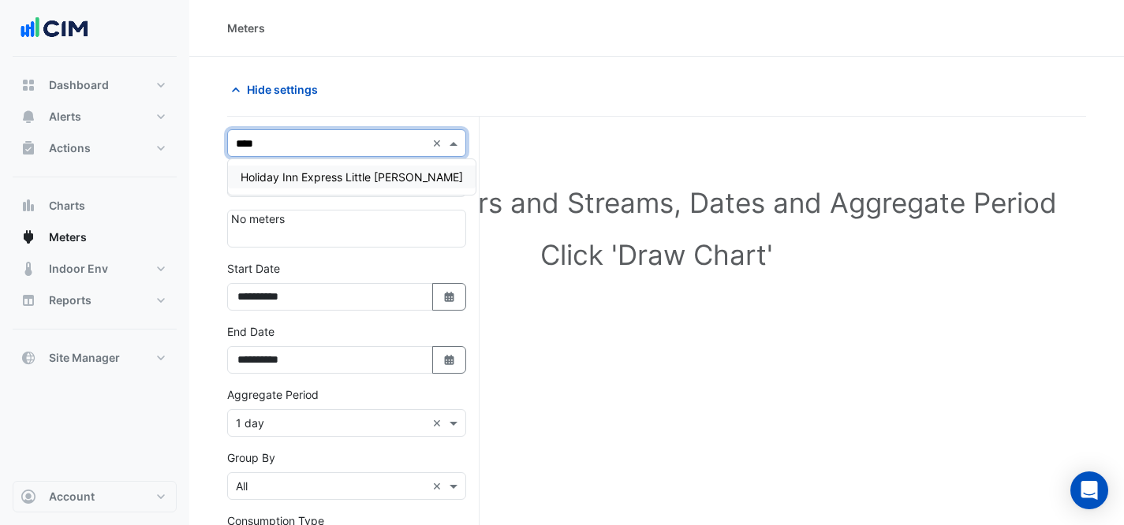
click at [350, 171] on span "Holiday Inn Express Little [PERSON_NAME]" at bounding box center [352, 176] width 222 height 13
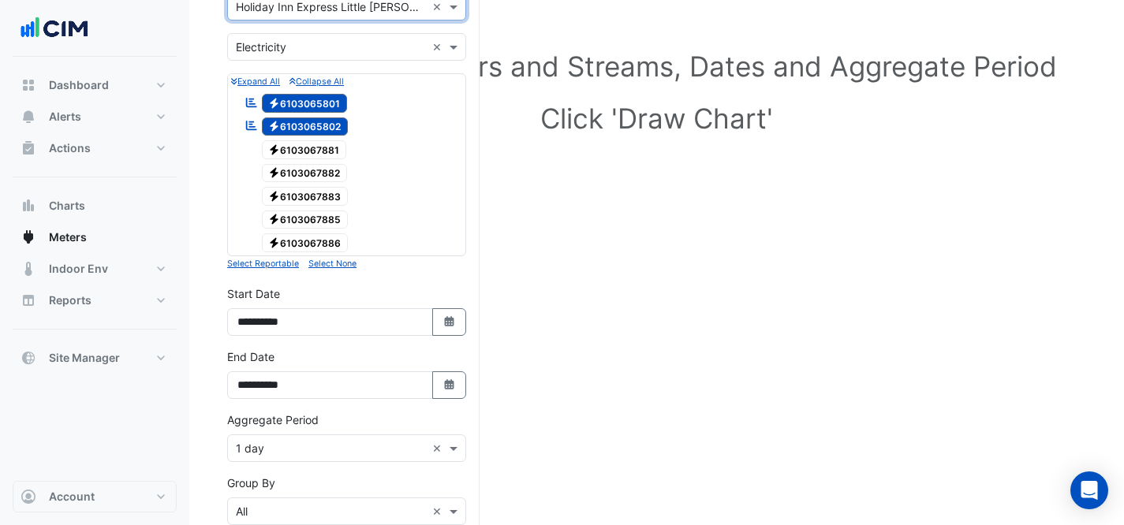
scroll to position [243, 0]
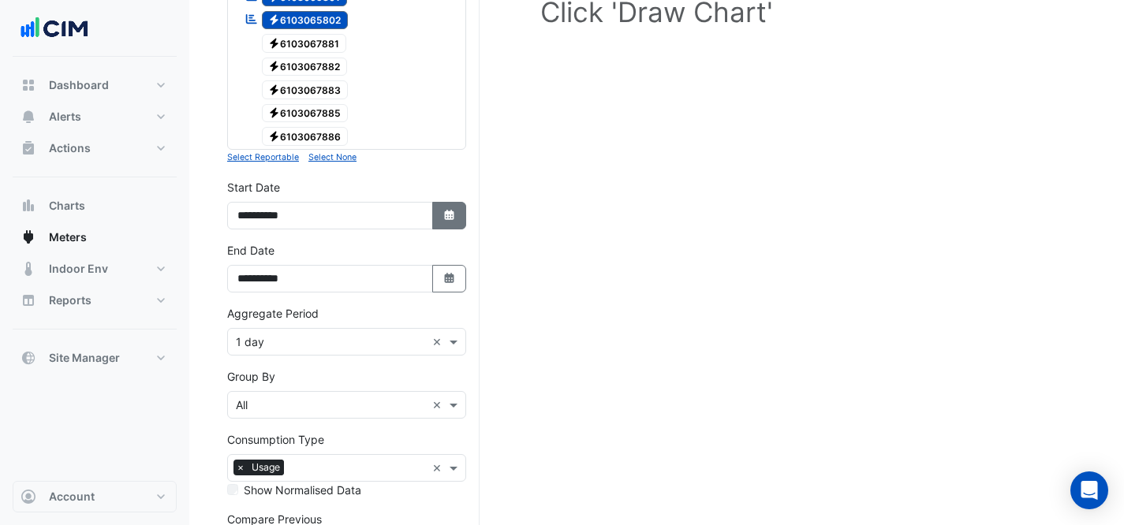
click at [454, 217] on icon "Select Date" at bounding box center [449, 215] width 14 height 11
select select "*"
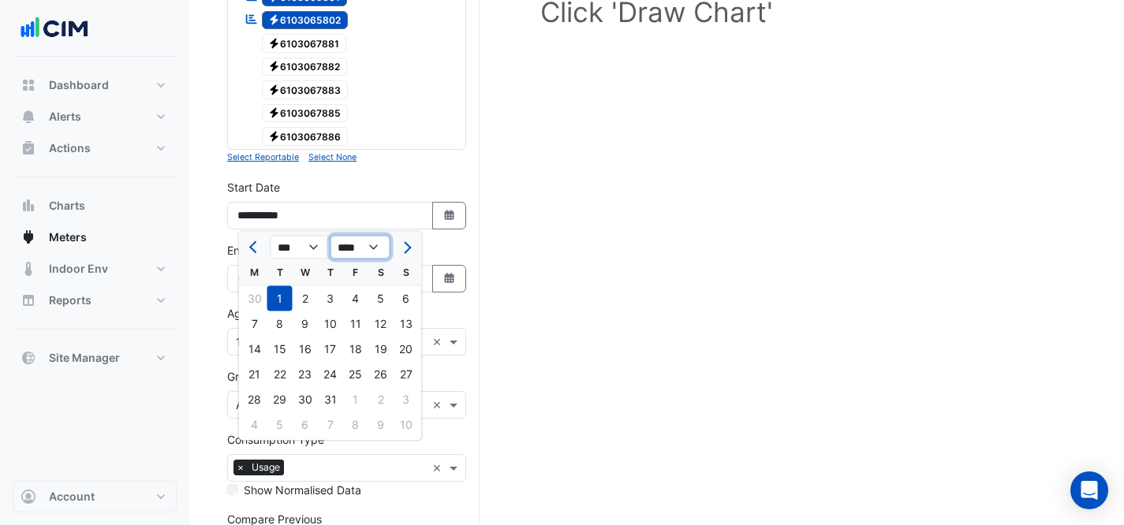
click at [358, 254] on select "**** **** **** **** **** **** **** **** **** **** ****" at bounding box center [360, 248] width 60 height 24
select select "****"
click at [330, 236] on select "**** **** **** **** **** **** **** **** **** **** ****" at bounding box center [360, 248] width 60 height 24
click at [248, 297] on div "1" at bounding box center [254, 298] width 25 height 25
type input "**********"
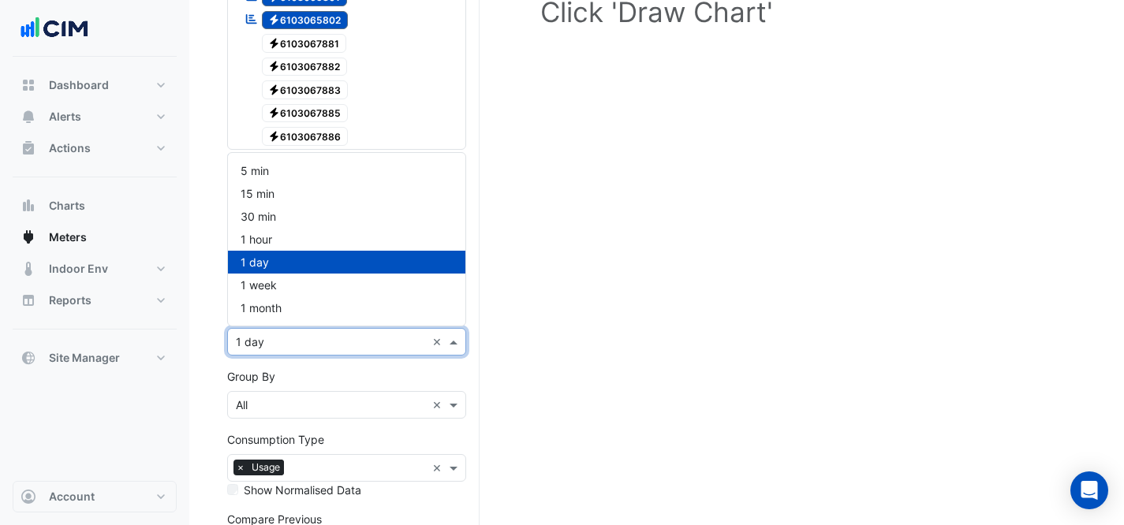
click at [336, 341] on input "text" at bounding box center [331, 342] width 190 height 17
click at [311, 315] on div "1 month" at bounding box center [346, 308] width 237 height 23
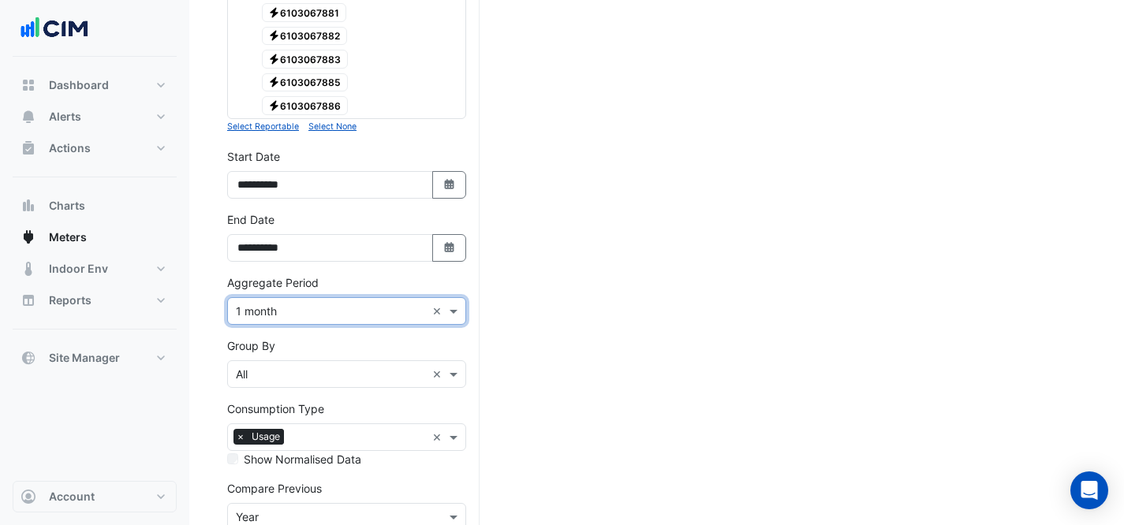
scroll to position [358, 0]
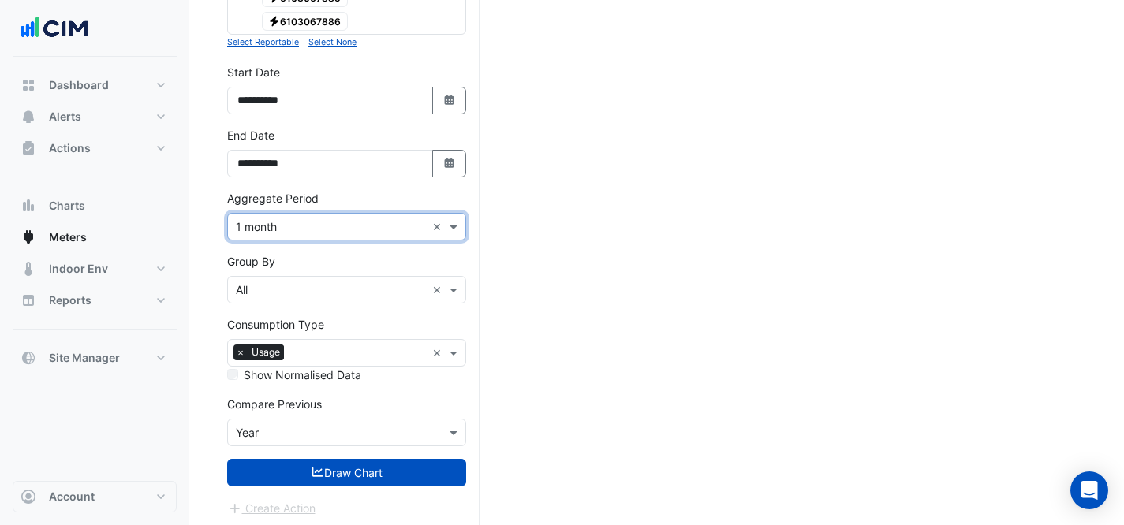
click at [302, 421] on div "× Year" at bounding box center [346, 433] width 239 height 28
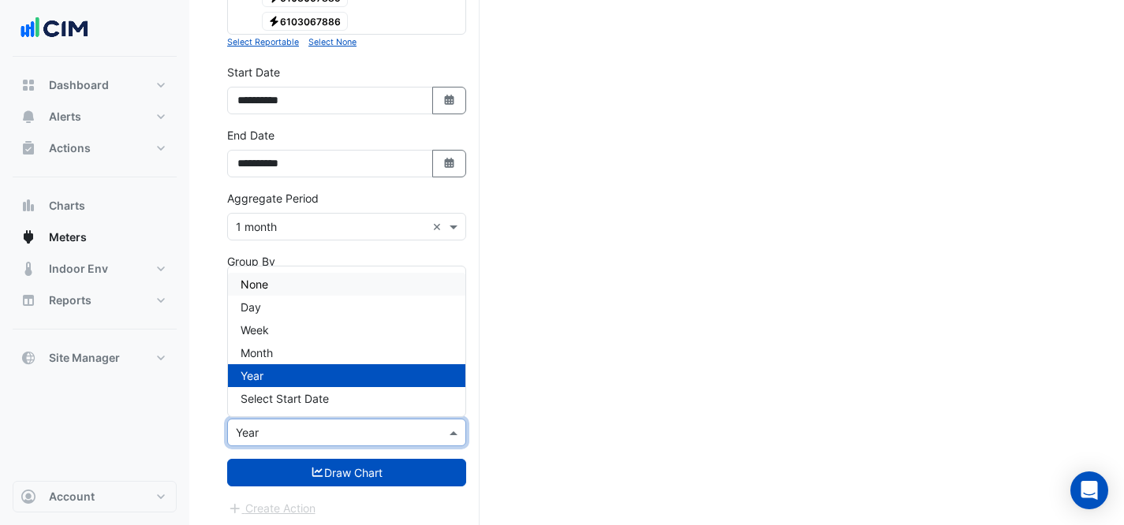
click at [295, 289] on div "None" at bounding box center [346, 284] width 237 height 23
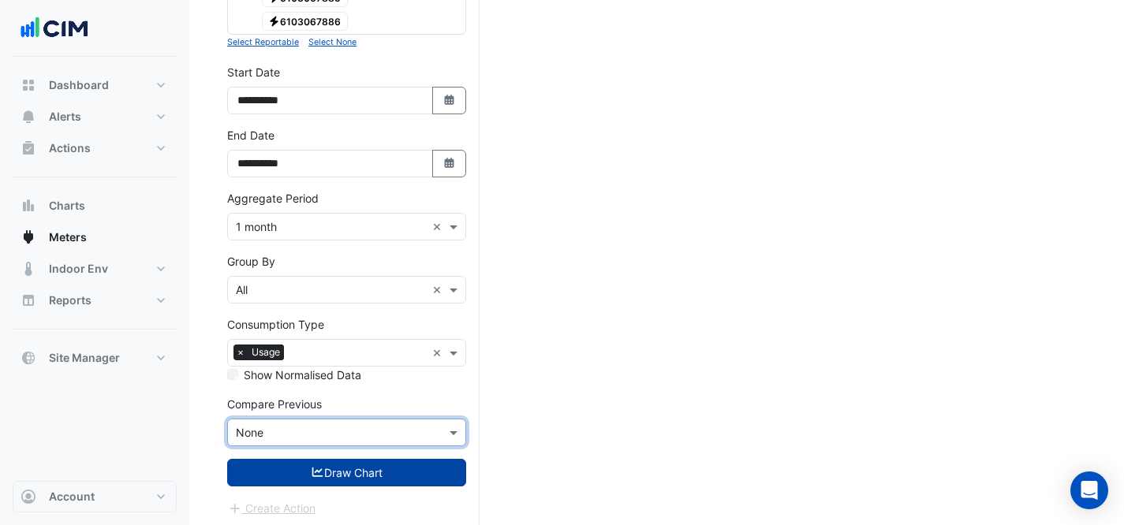
click at [323, 478] on button "Draw Chart" at bounding box center [346, 473] width 239 height 28
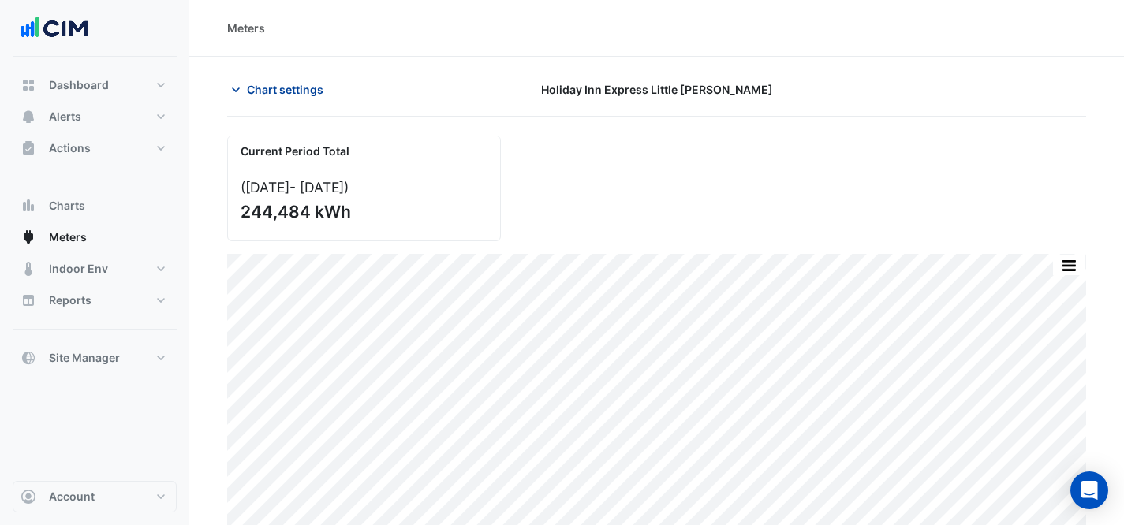
click at [286, 81] on span "Chart settings" at bounding box center [285, 89] width 77 height 17
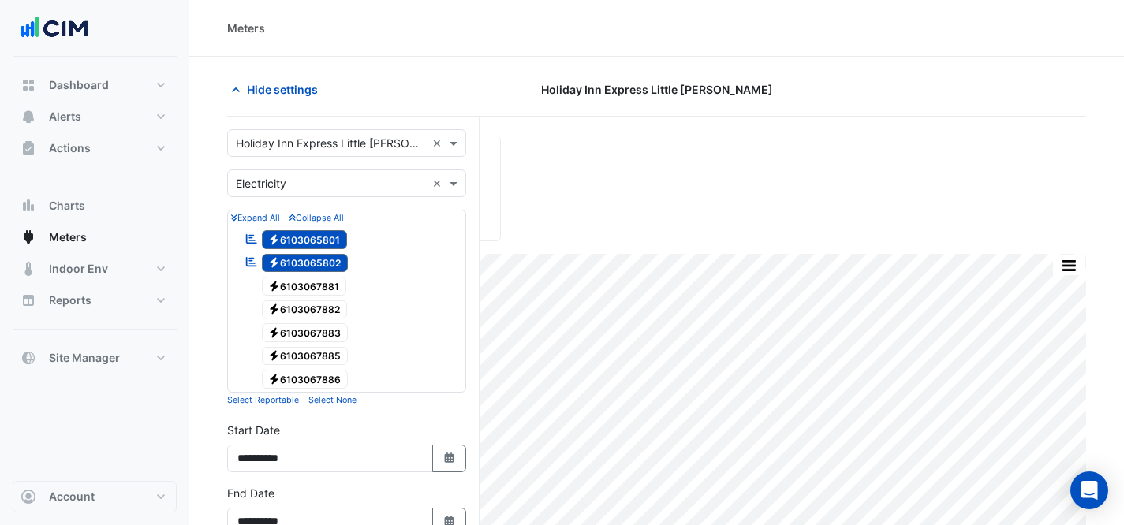
click at [323, 144] on input "text" at bounding box center [331, 144] width 190 height 17
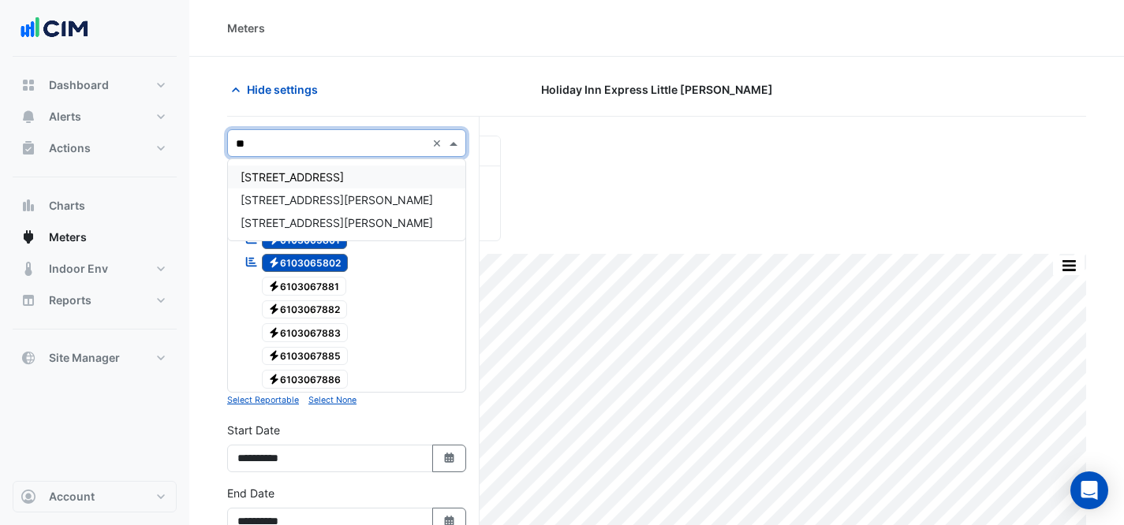
type input "***"
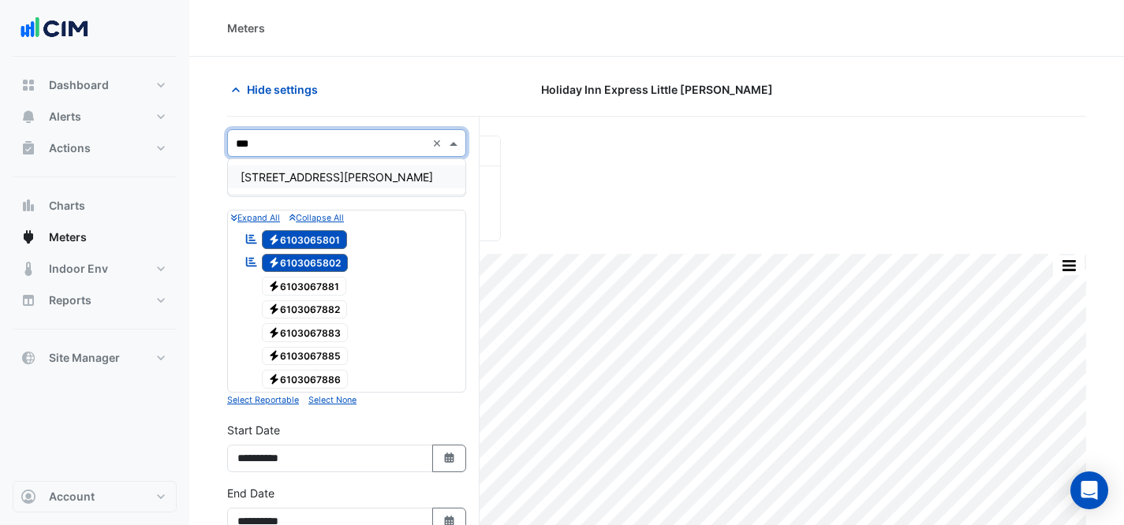
click at [350, 174] on div "[STREET_ADDRESS][PERSON_NAME]" at bounding box center [346, 177] width 237 height 23
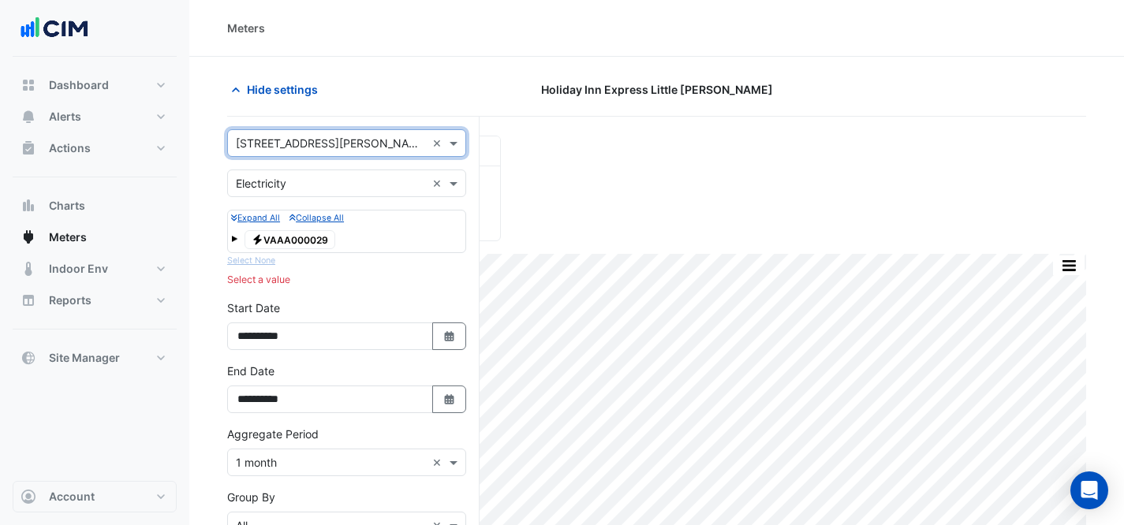
click at [312, 237] on span "Electricity VAAA000029" at bounding box center [290, 239] width 91 height 19
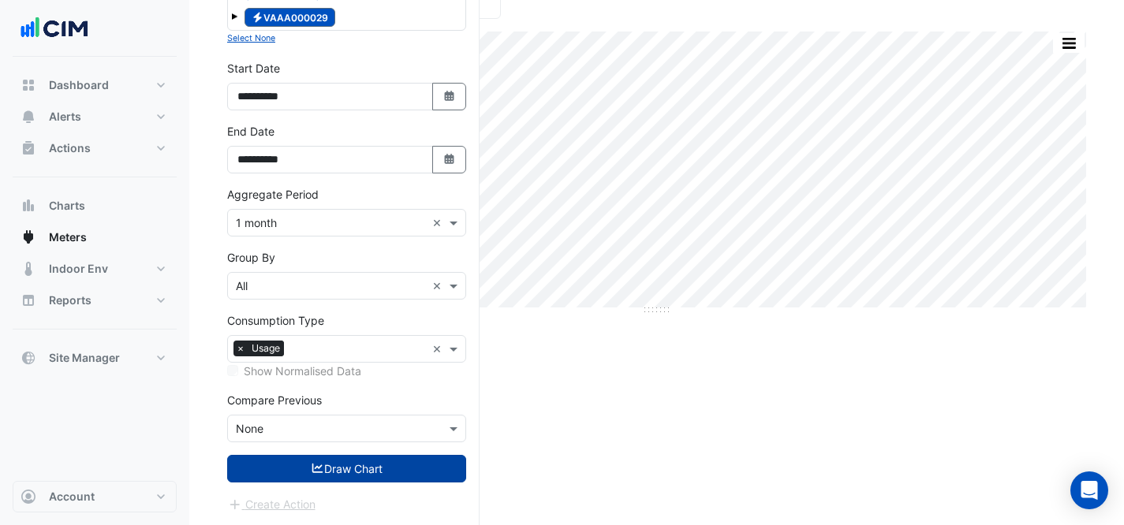
click at [339, 473] on button "Draw Chart" at bounding box center [346, 469] width 239 height 28
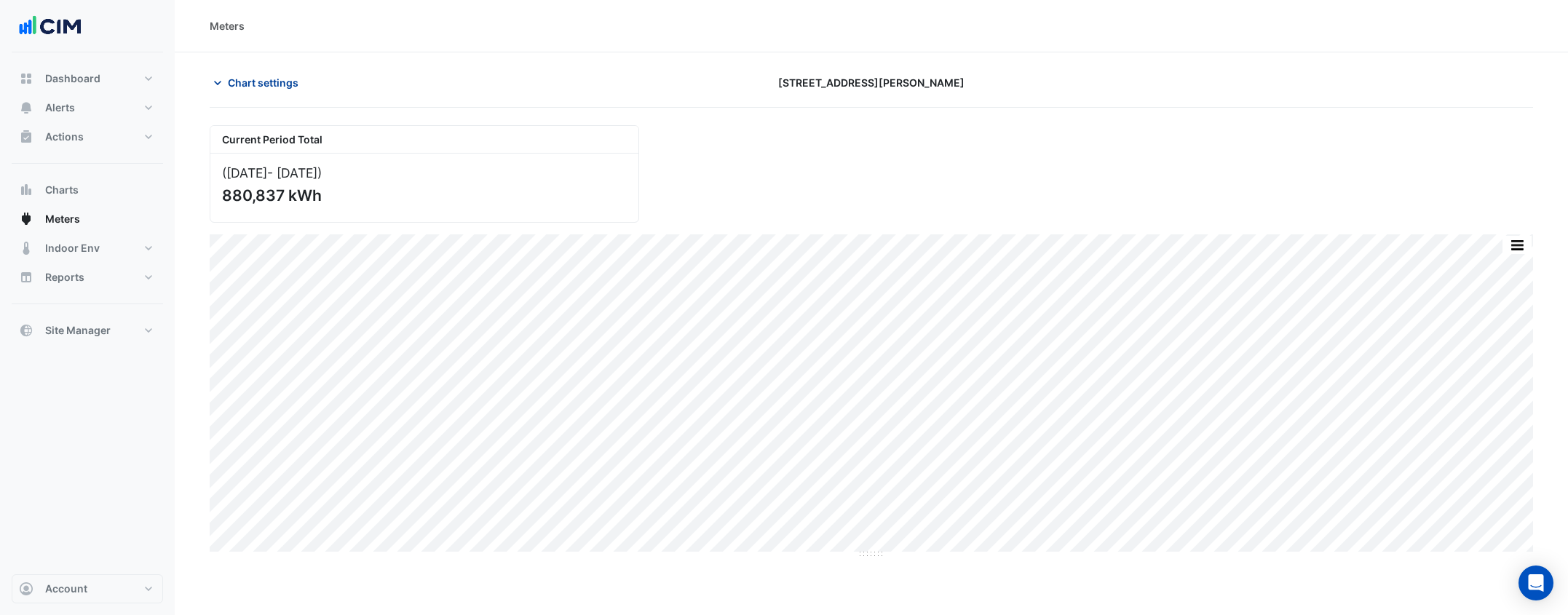
click at [289, 81] on span "Chart settings" at bounding box center [263, 82] width 71 height 16
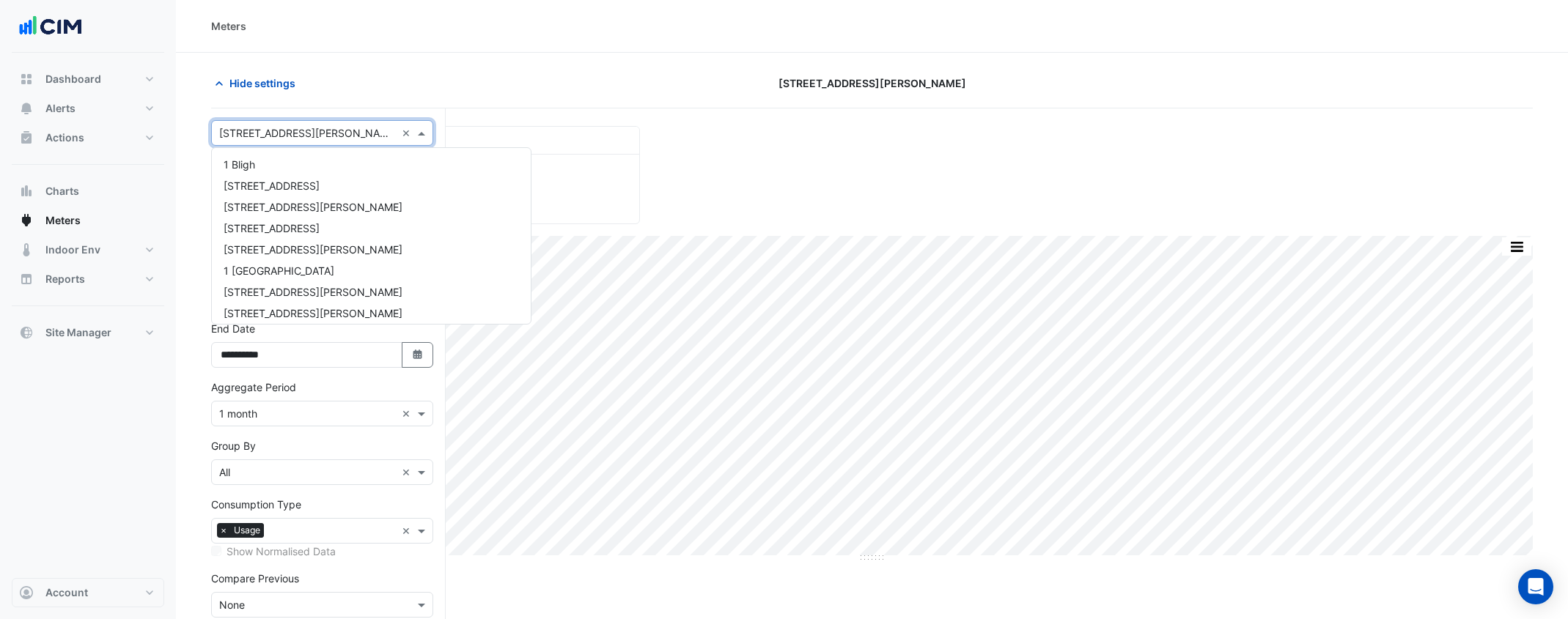
click at [288, 120] on div "× [STREET_ADDRESS][PERSON_NAME] ×" at bounding box center [322, 133] width 222 height 26
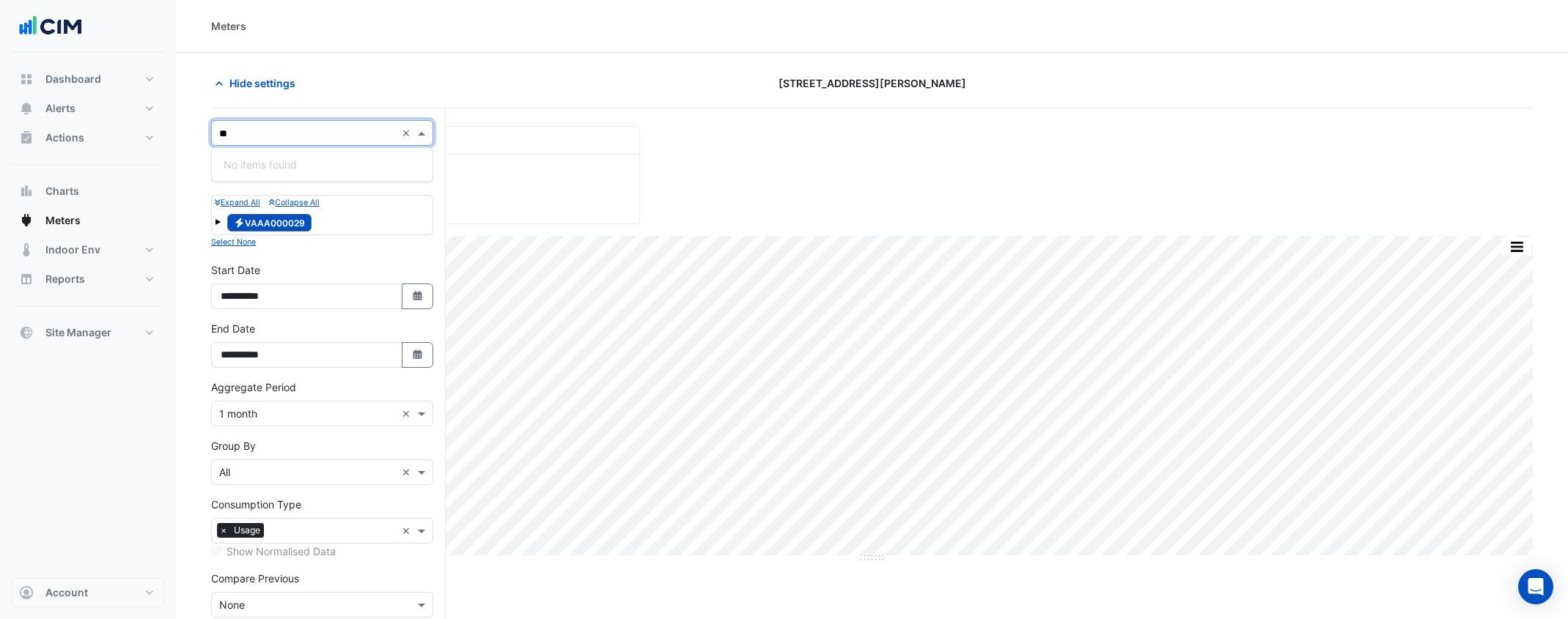
type input "*"
type input "*******"
click at [337, 169] on div "[GEOGRAPHIC_DATA]" at bounding box center [322, 165] width 220 height 21
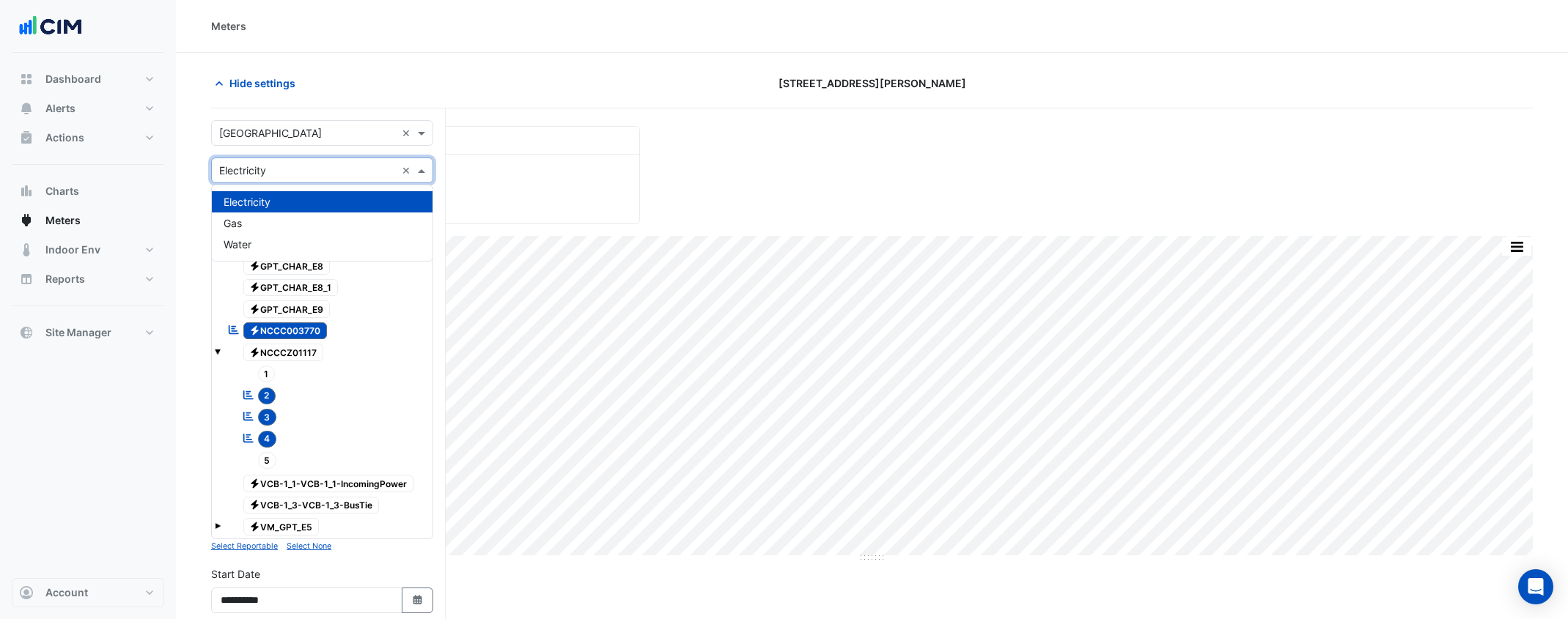
click at [337, 169] on input "text" at bounding box center [308, 171] width 177 height 16
click at [422, 60] on section "Hide settings [STREET_ADDRESS][PERSON_NAME] Current Period Total ([DATE] - [DAT…" at bounding box center [872, 526] width 1392 height 947
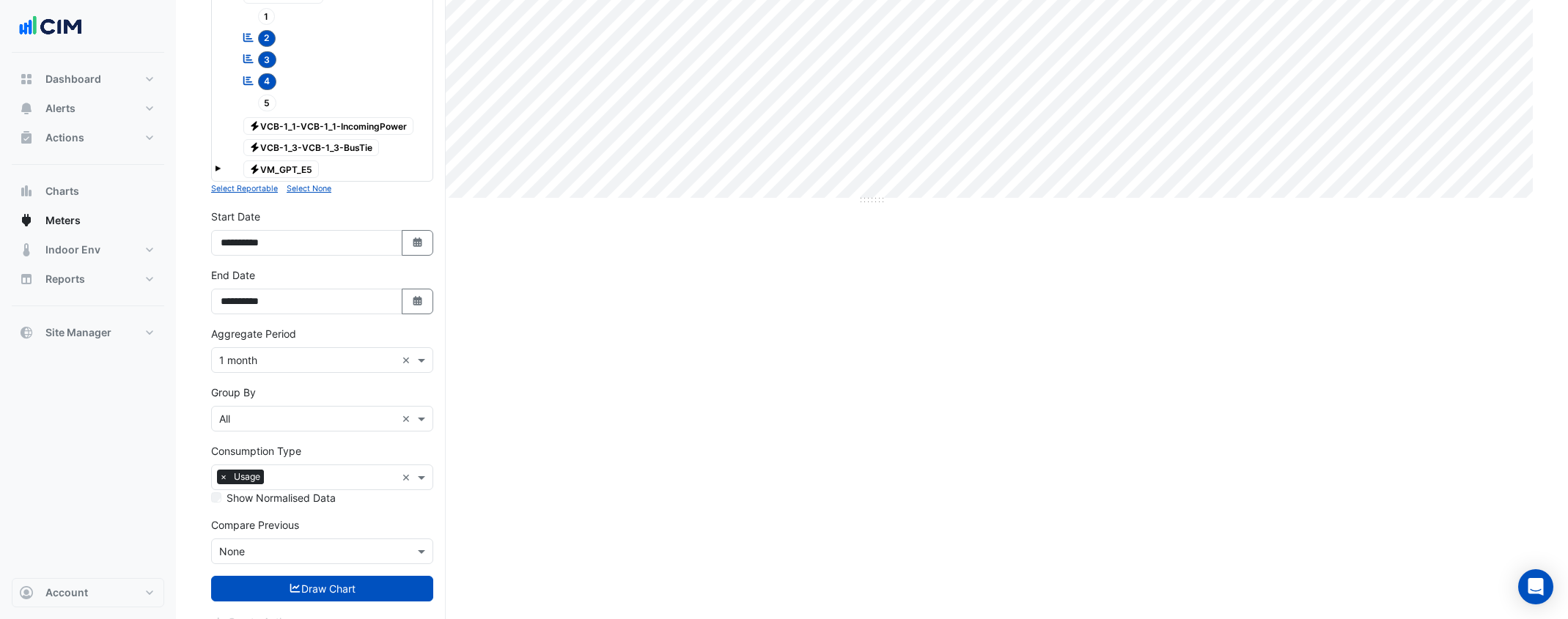
scroll to position [380, 0]
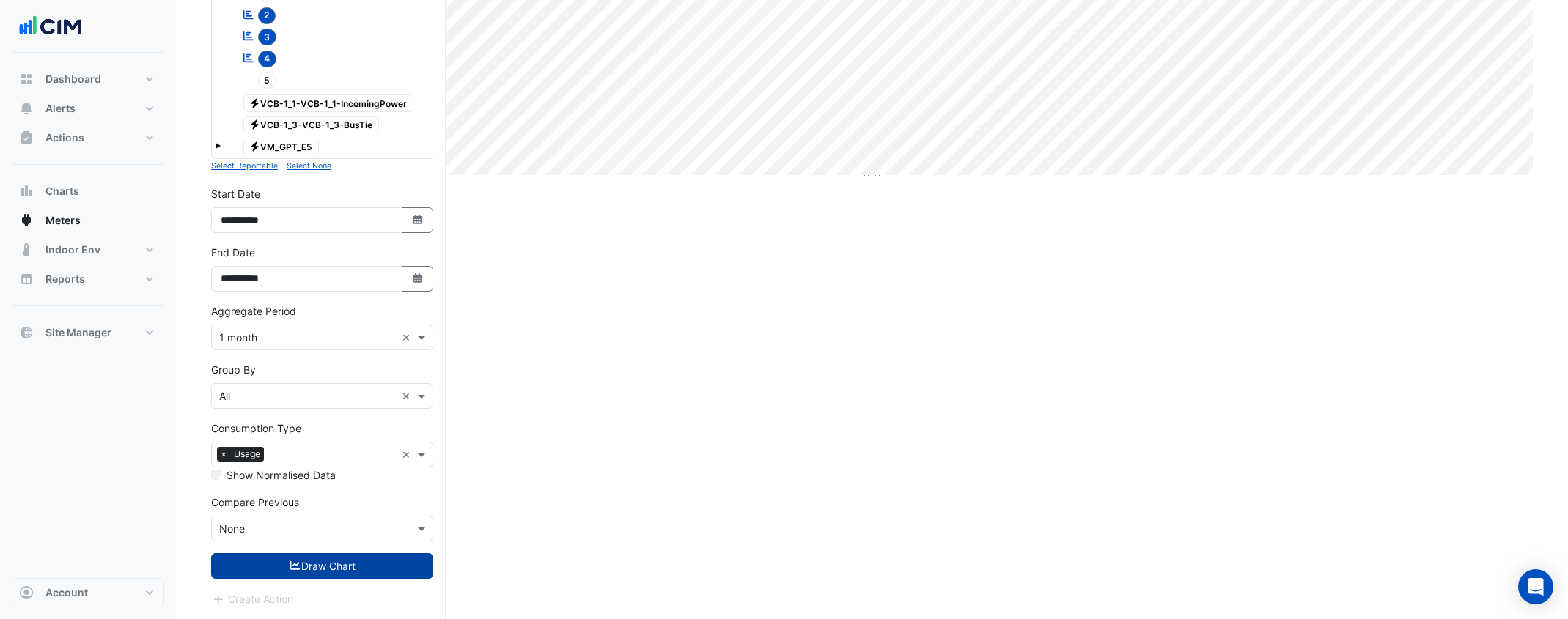
click at [326, 488] on button "Draw Chart" at bounding box center [322, 567] width 222 height 26
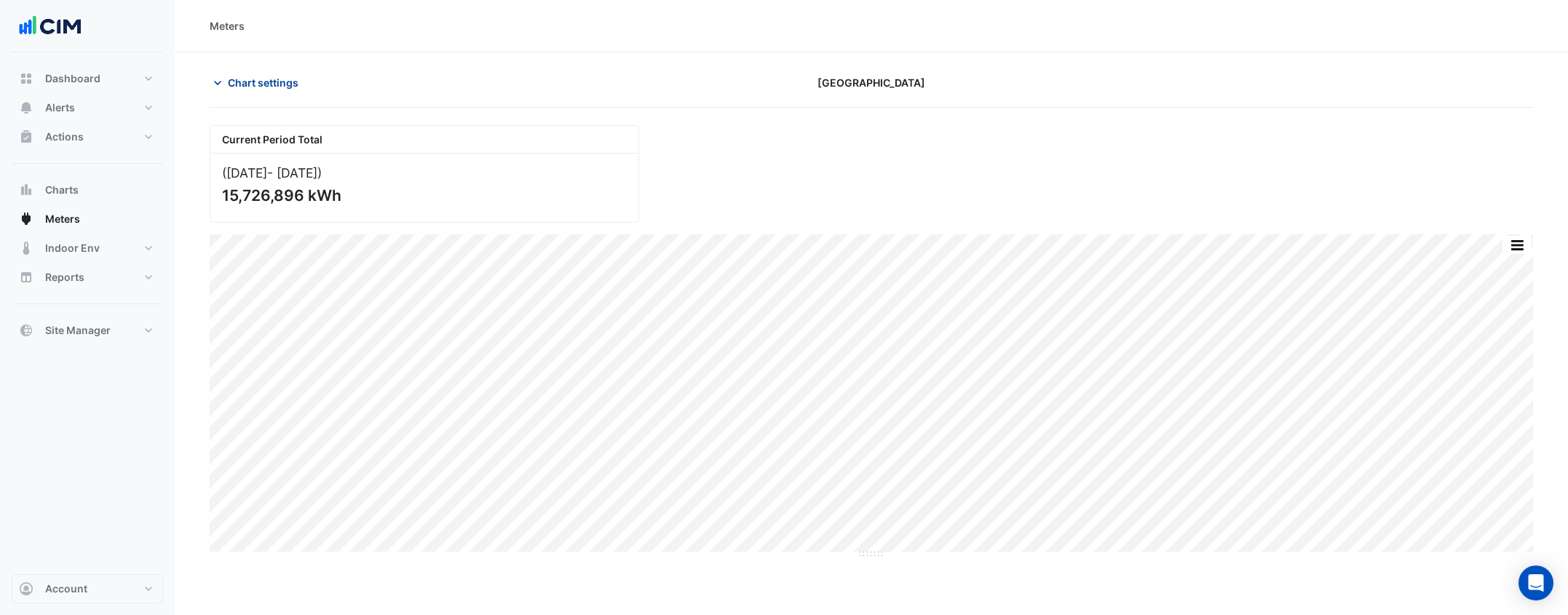
click at [270, 91] on button "Chart settings" at bounding box center [258, 83] width 98 height 26
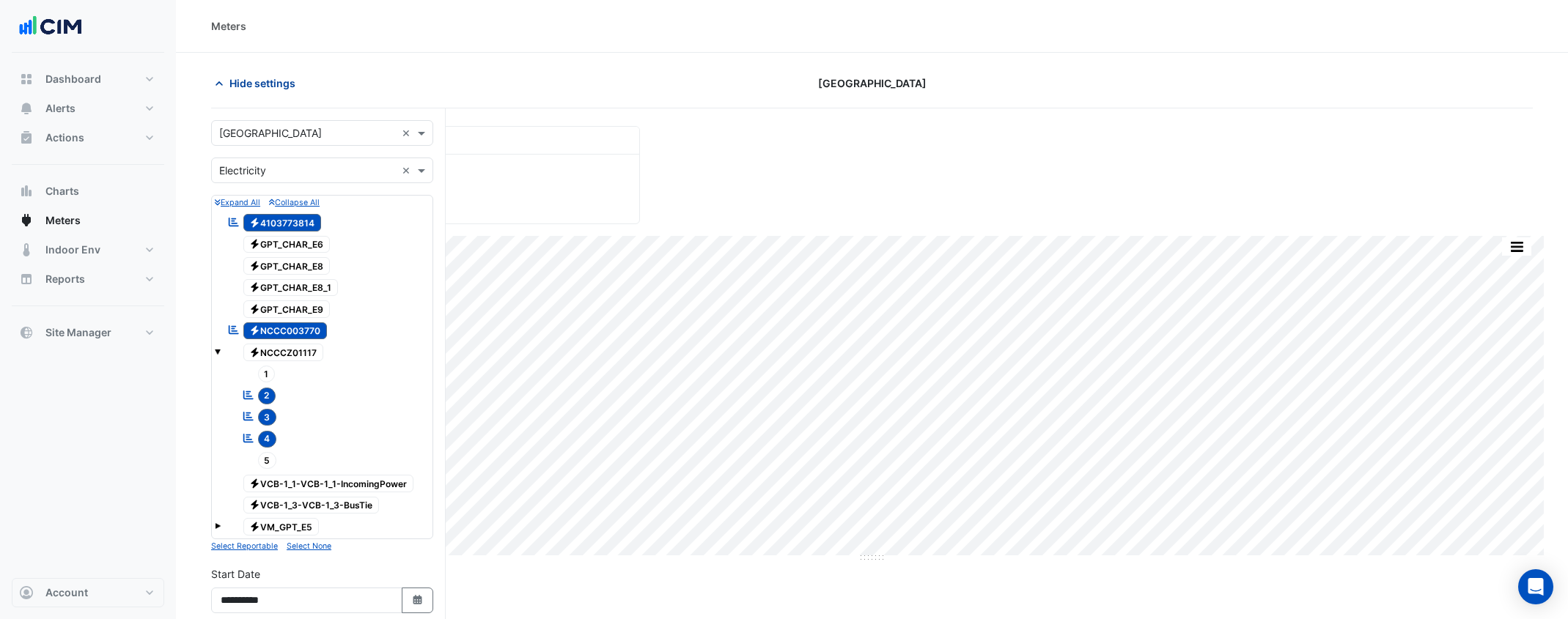
click at [256, 85] on span "Hide settings" at bounding box center [262, 83] width 66 height 16
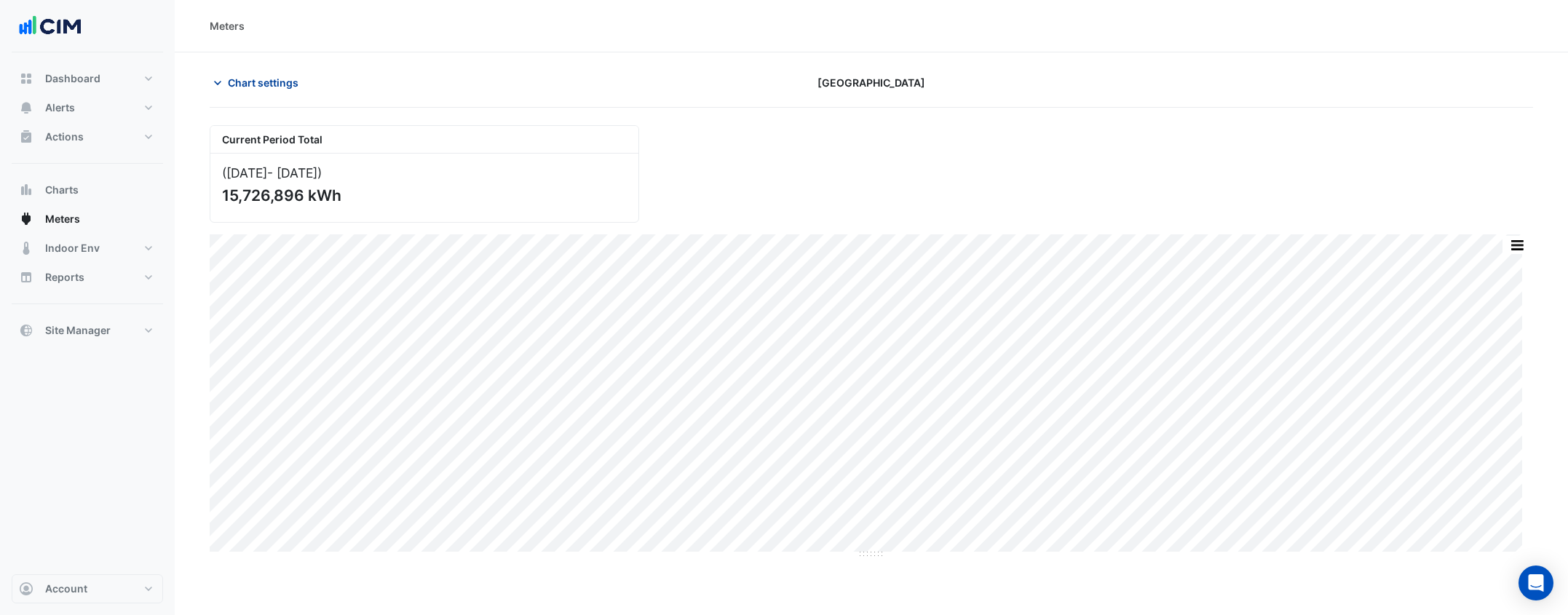
click at [254, 84] on span "Chart settings" at bounding box center [263, 82] width 71 height 16
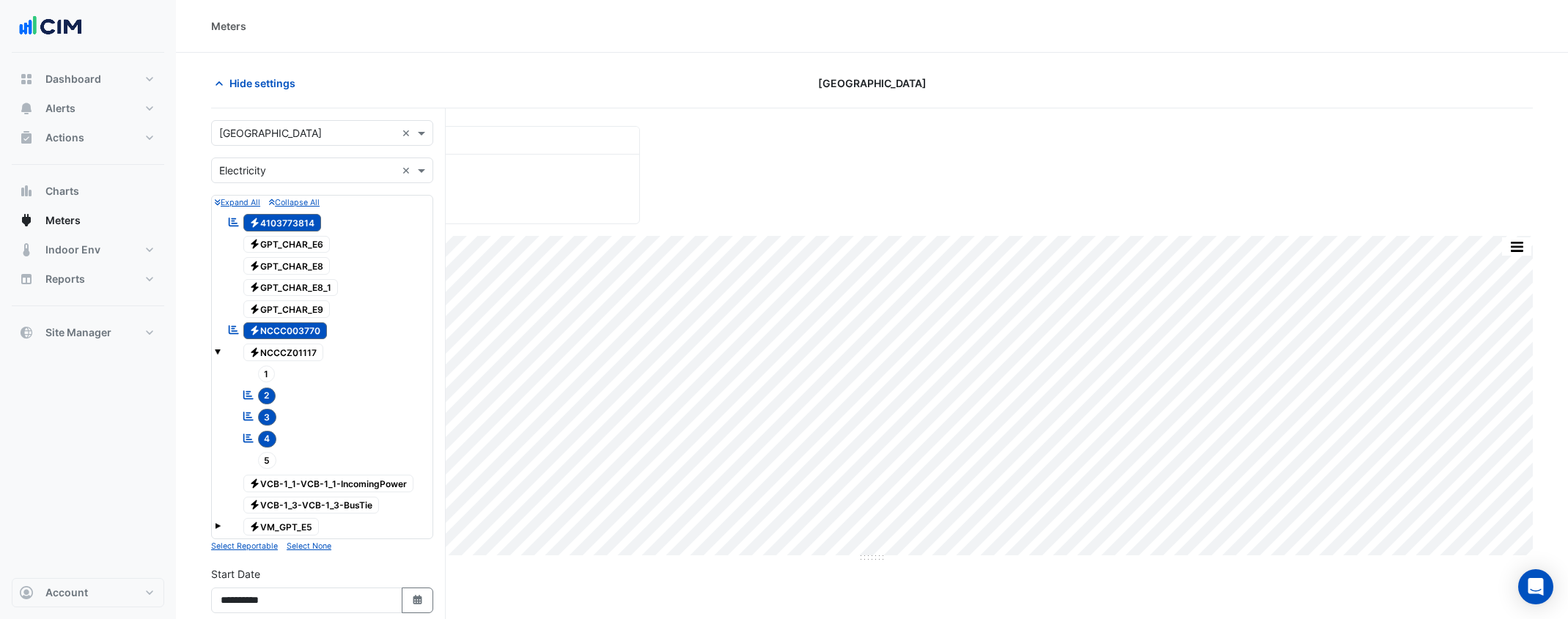
click at [306, 141] on div "× [GEOGRAPHIC_DATA] ×" at bounding box center [322, 133] width 222 height 26
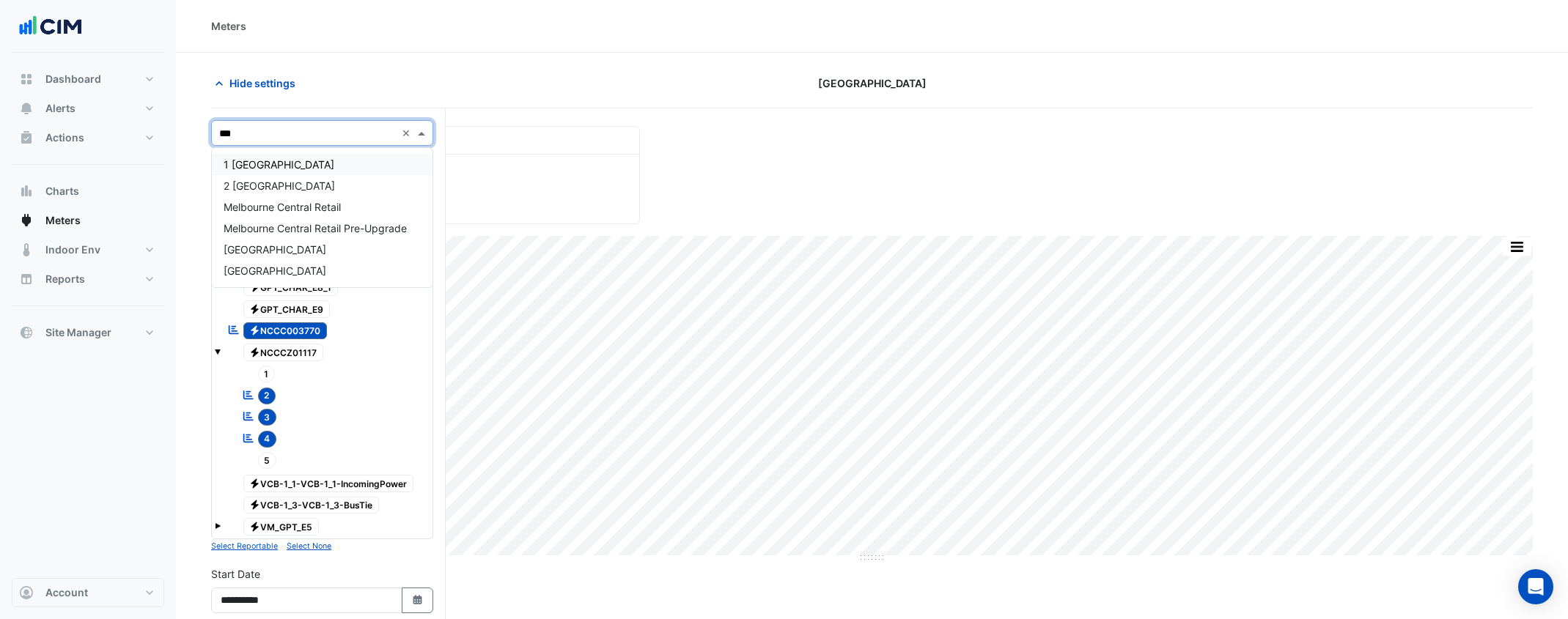
type input "****"
click at [290, 196] on div "Melbourne Central Retail" at bounding box center [322, 206] width 220 height 21
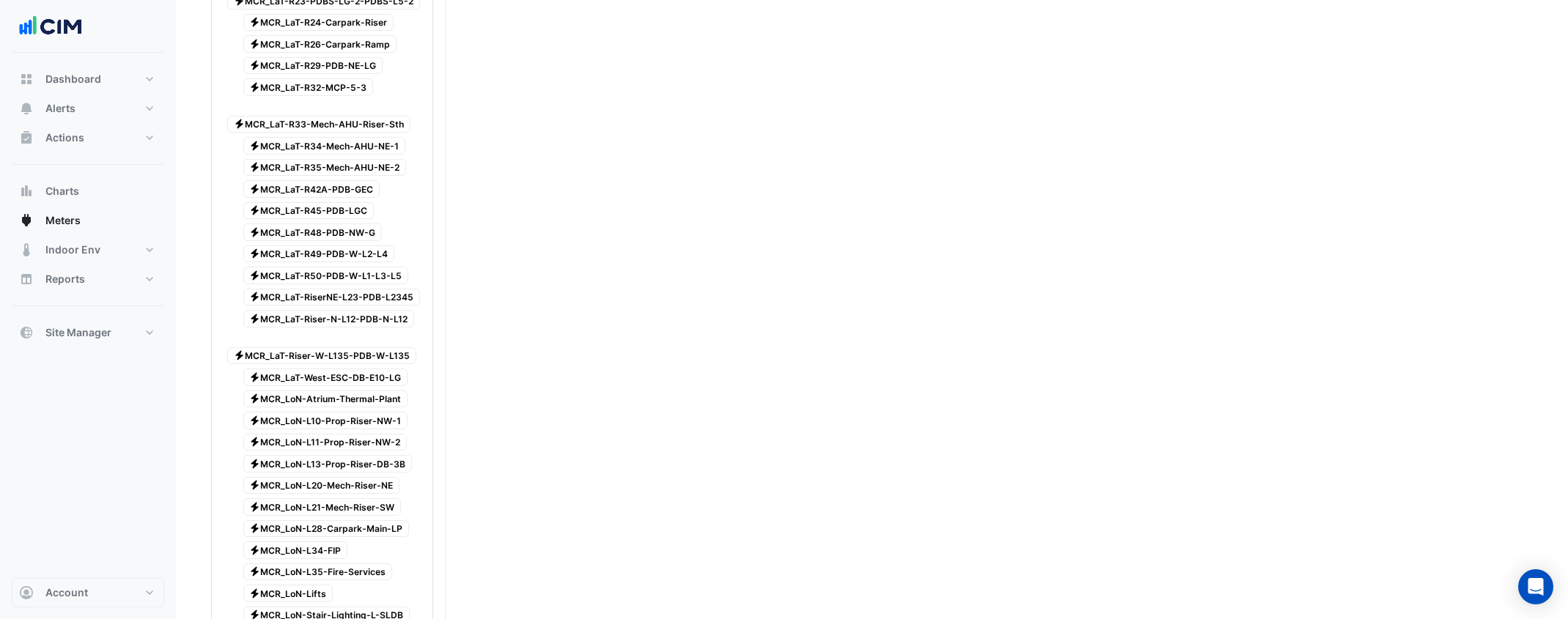
scroll to position [1621, 0]
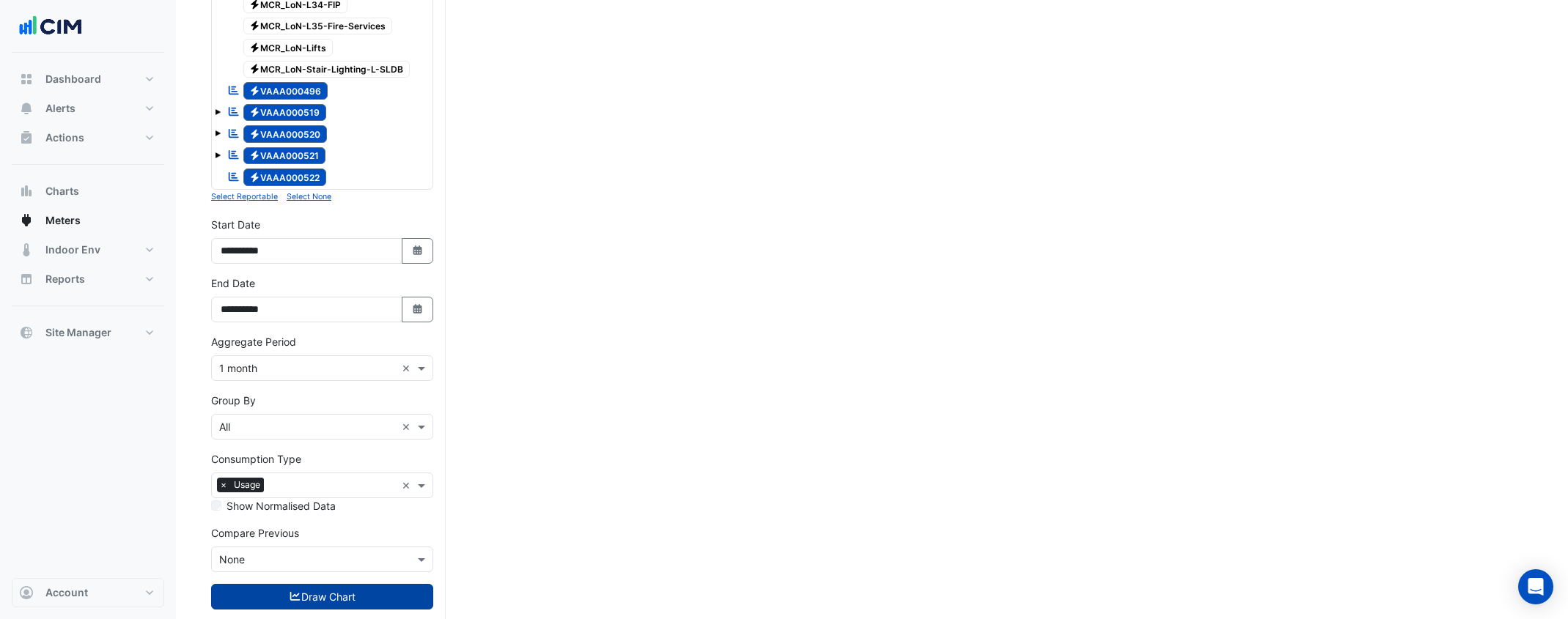
click at [328, 488] on button "Draw Chart" at bounding box center [322, 598] width 222 height 26
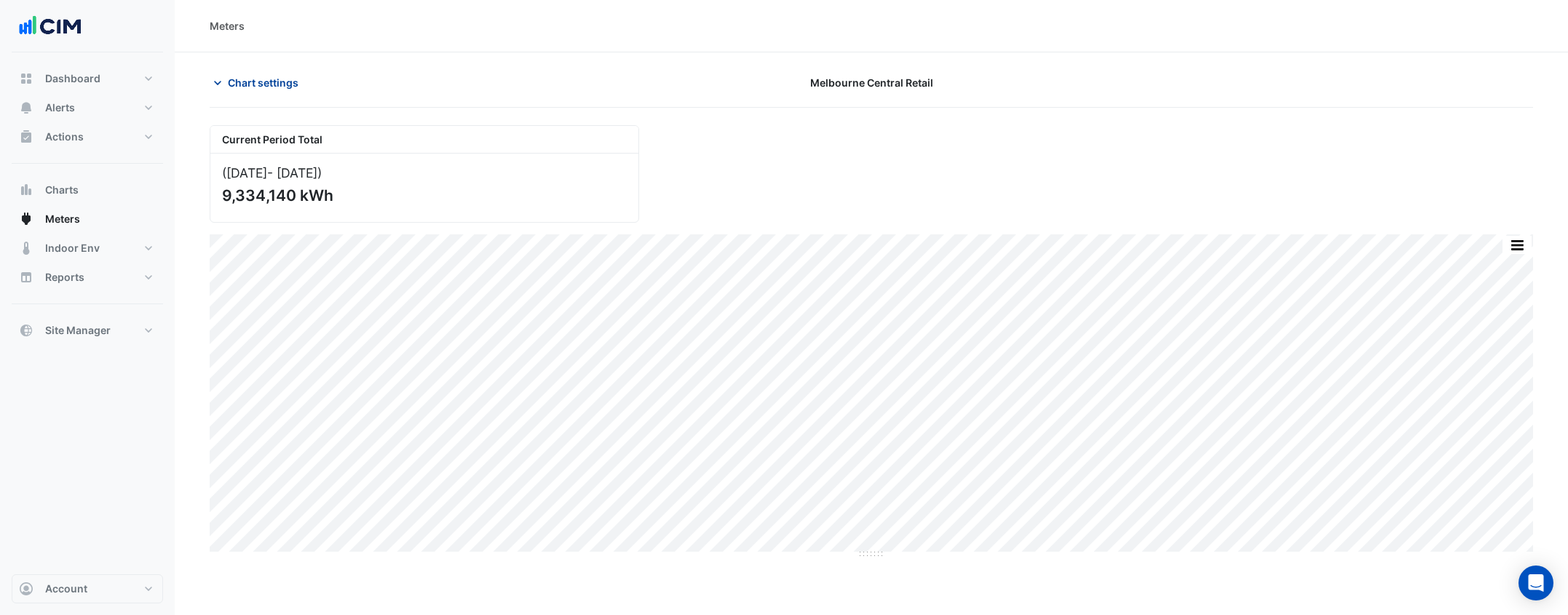
click at [269, 77] on span "Chart settings" at bounding box center [263, 82] width 71 height 16
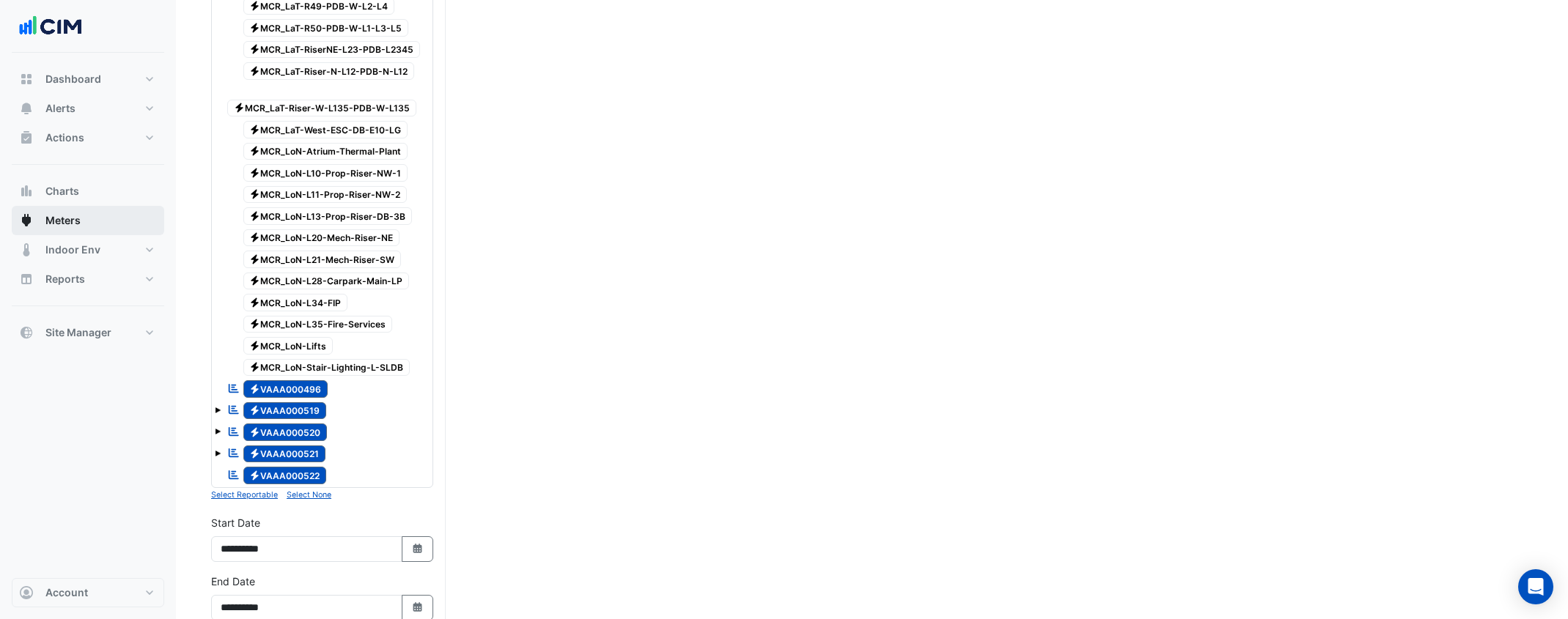
scroll to position [1337, 0]
